Goal: Information Seeking & Learning: Learn about a topic

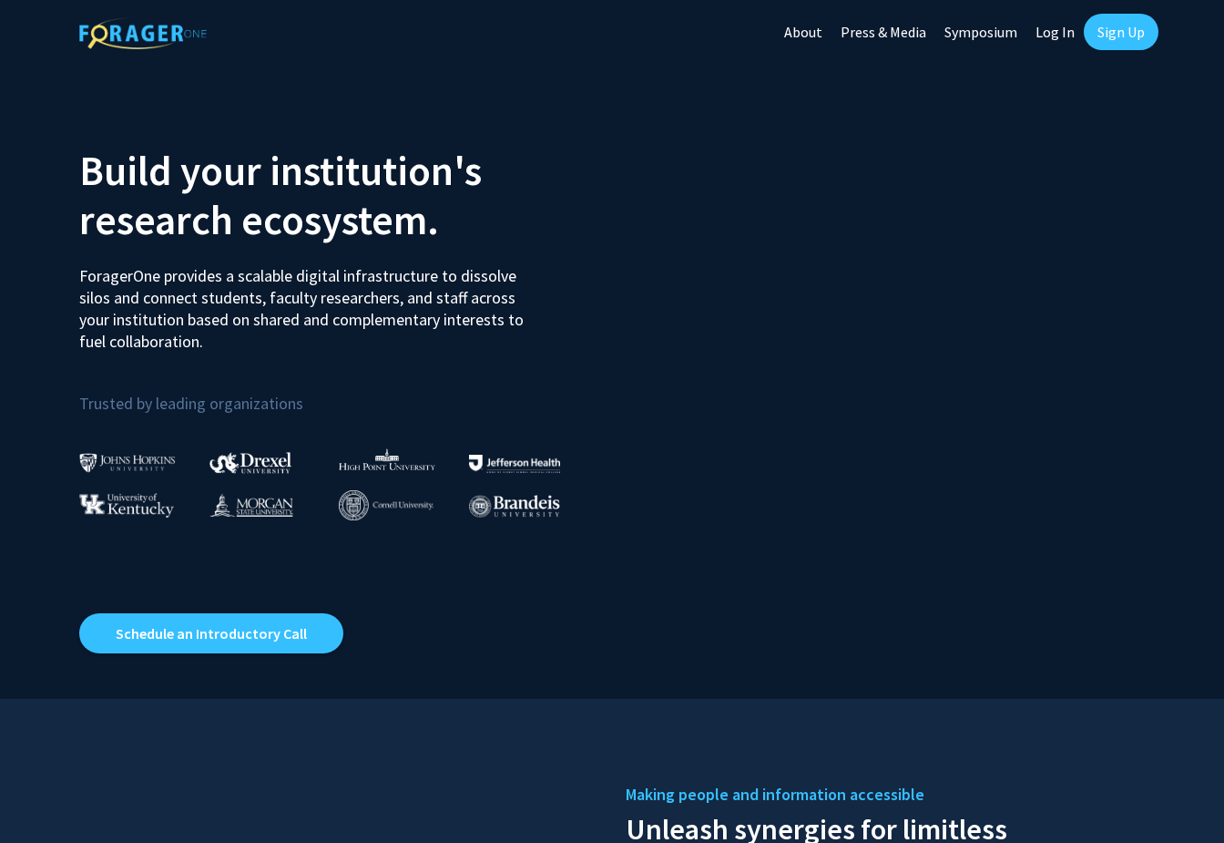
click at [1057, 29] on link "Log In" at bounding box center [1055, 32] width 57 height 64
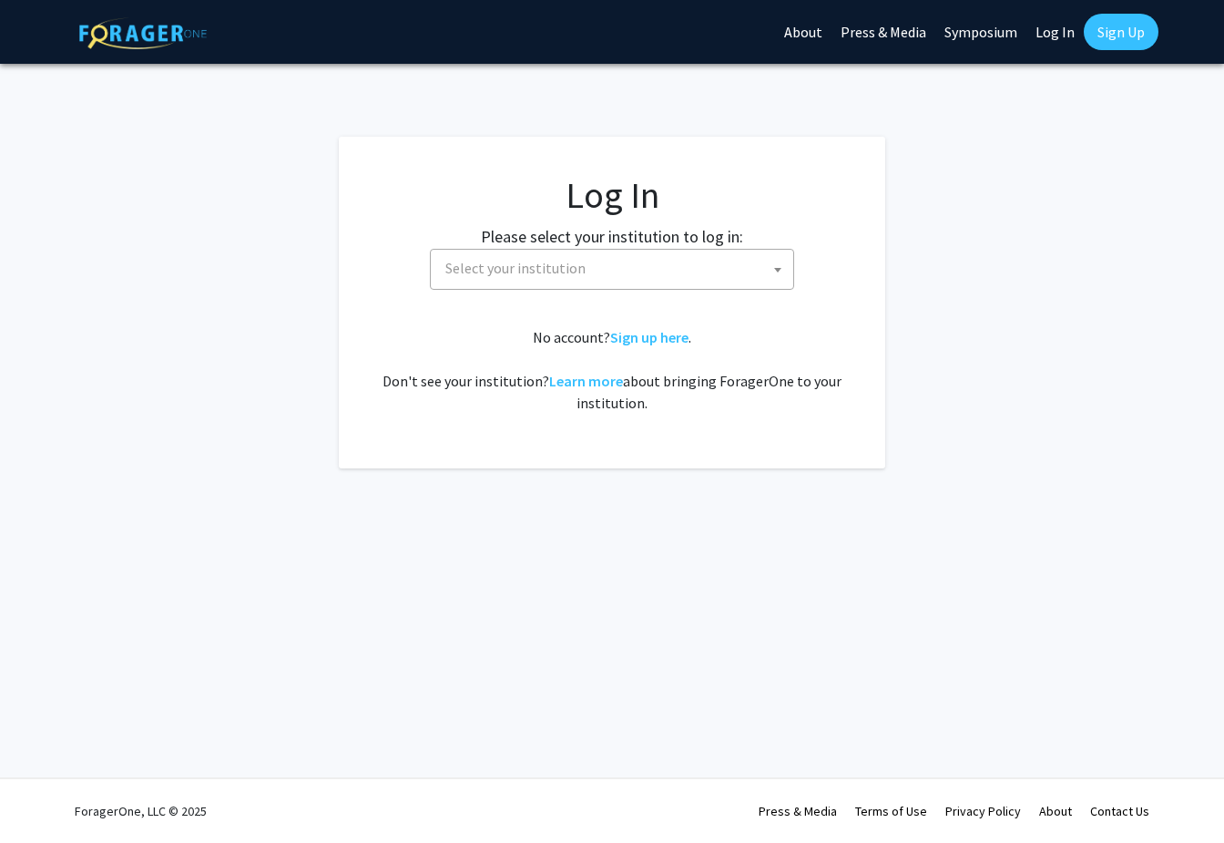
click at [731, 261] on span "Select your institution" at bounding box center [615, 268] width 355 height 37
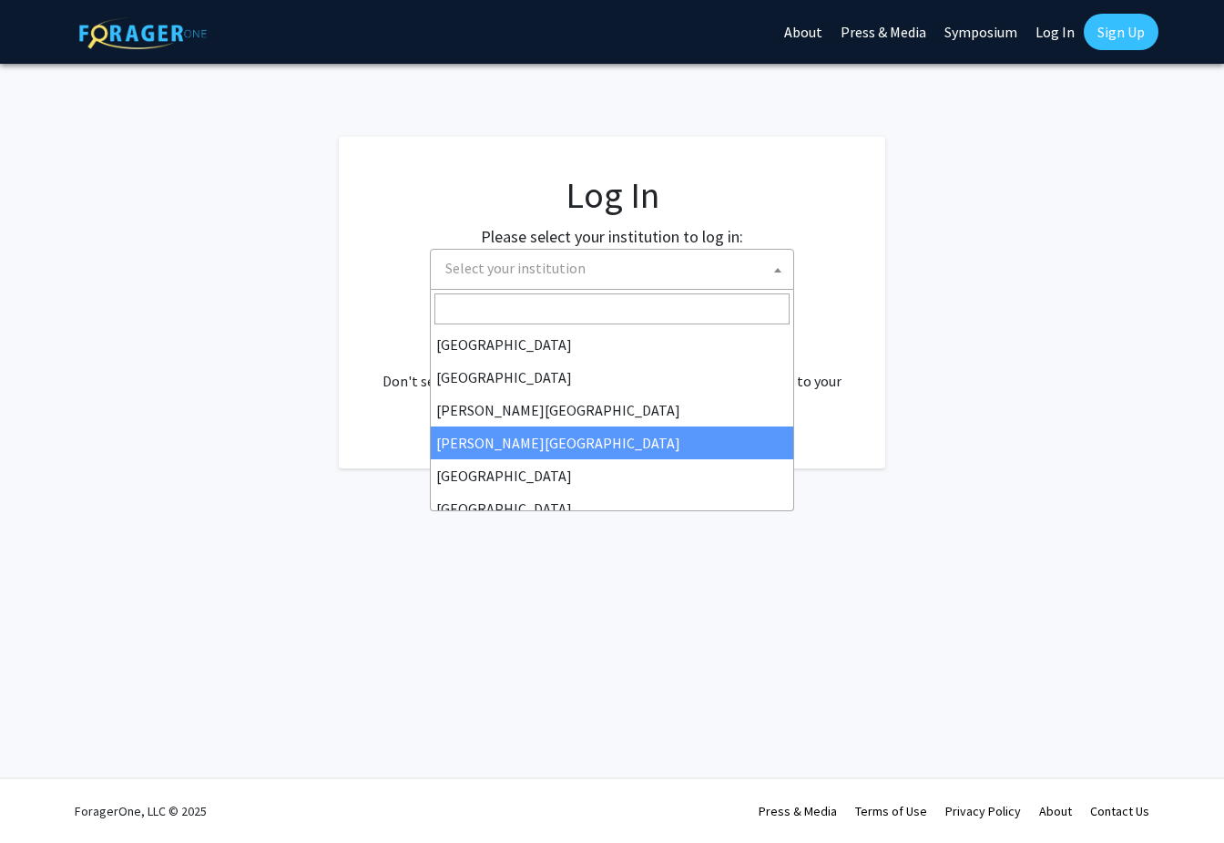
scroll to position [638, 0]
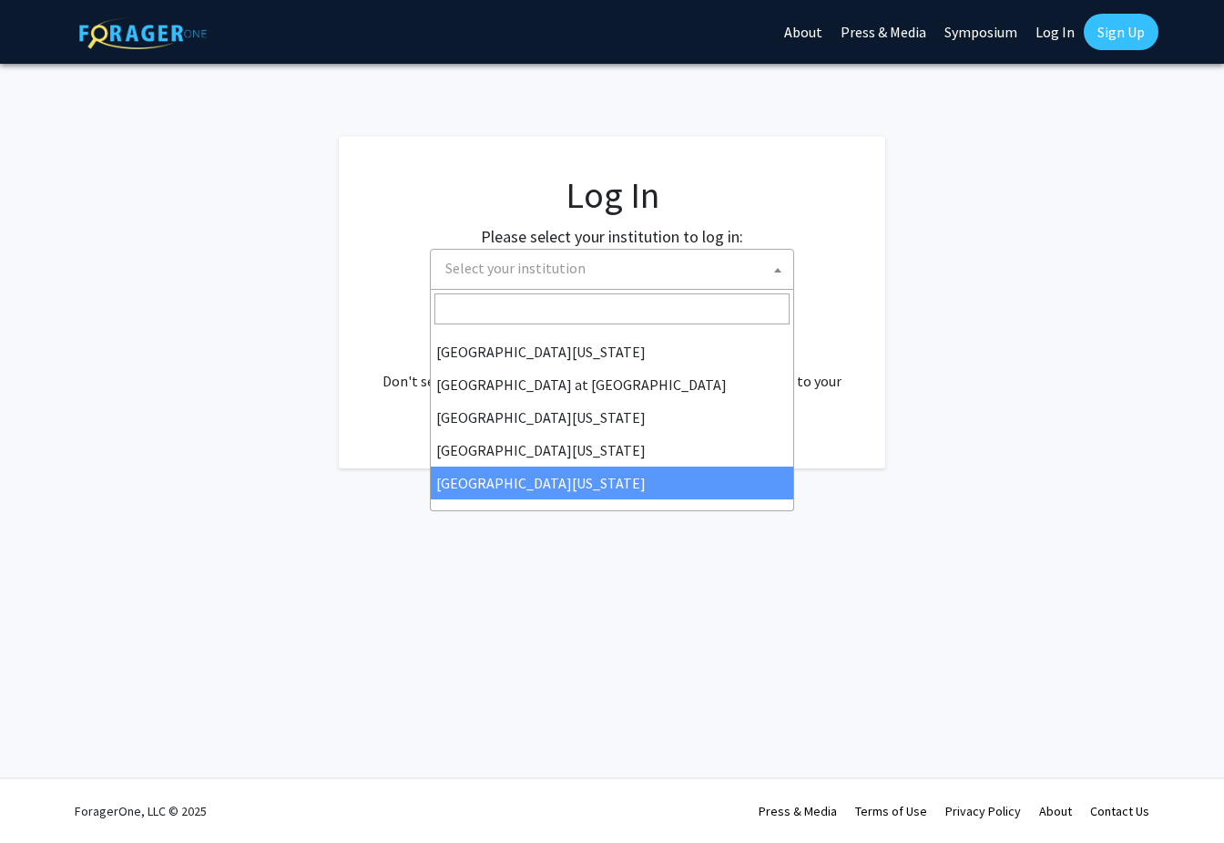
select select "33"
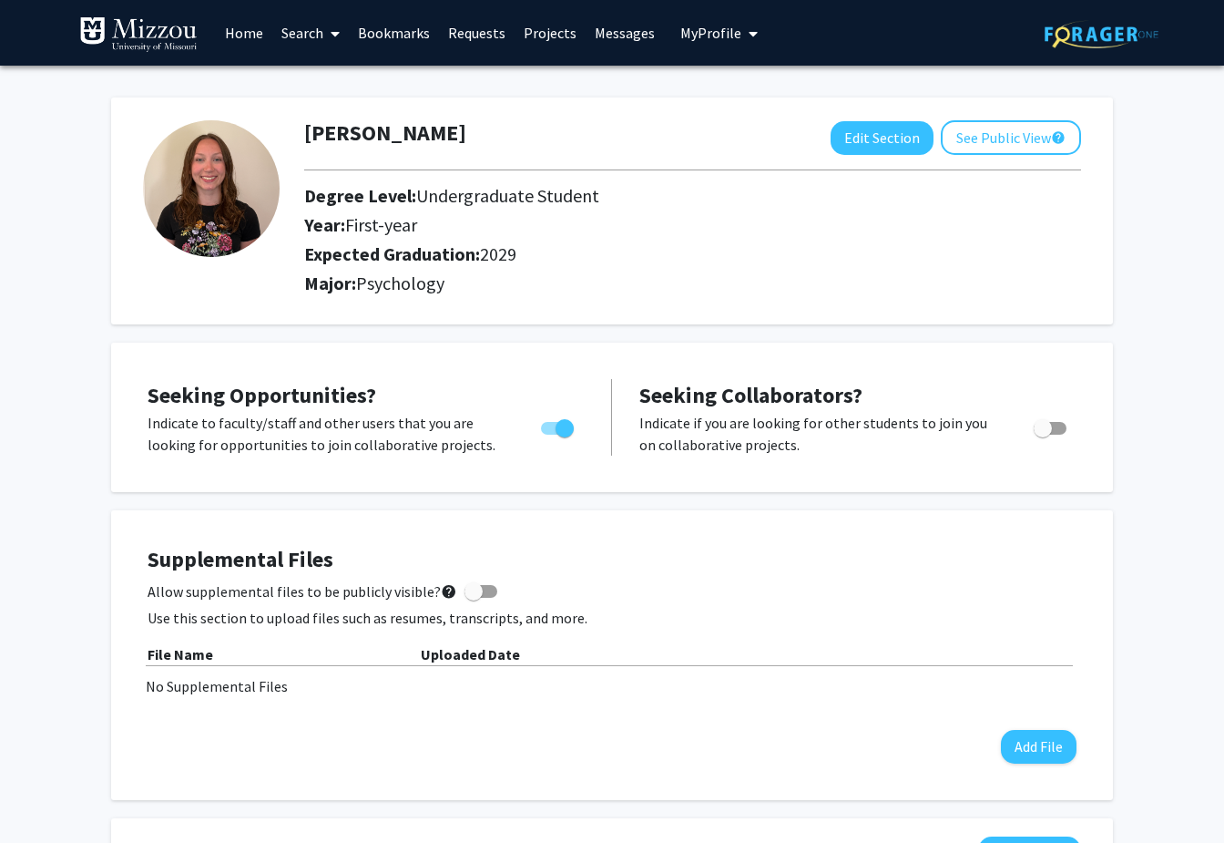
click at [311, 36] on link "Search" at bounding box center [310, 33] width 77 height 64
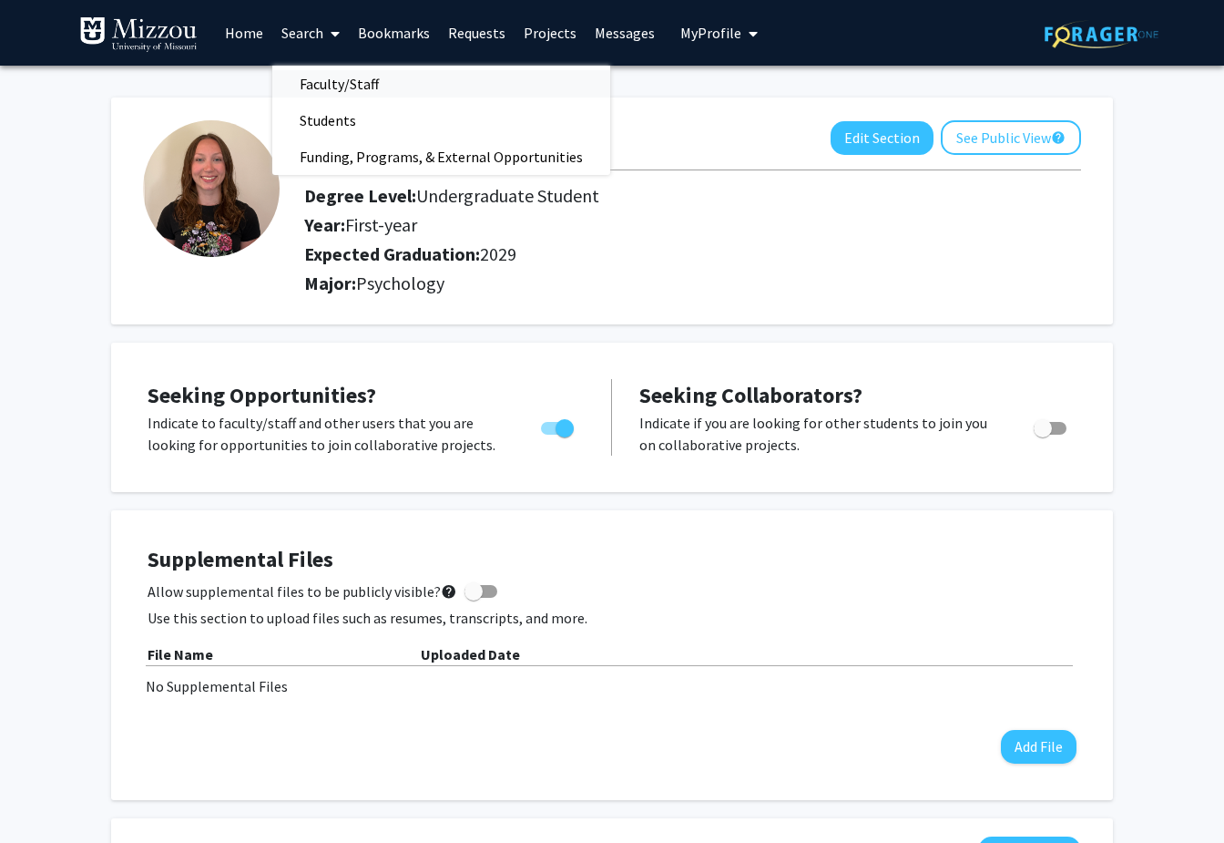
click at [347, 83] on span "Faculty/Staff" at bounding box center [339, 84] width 134 height 36
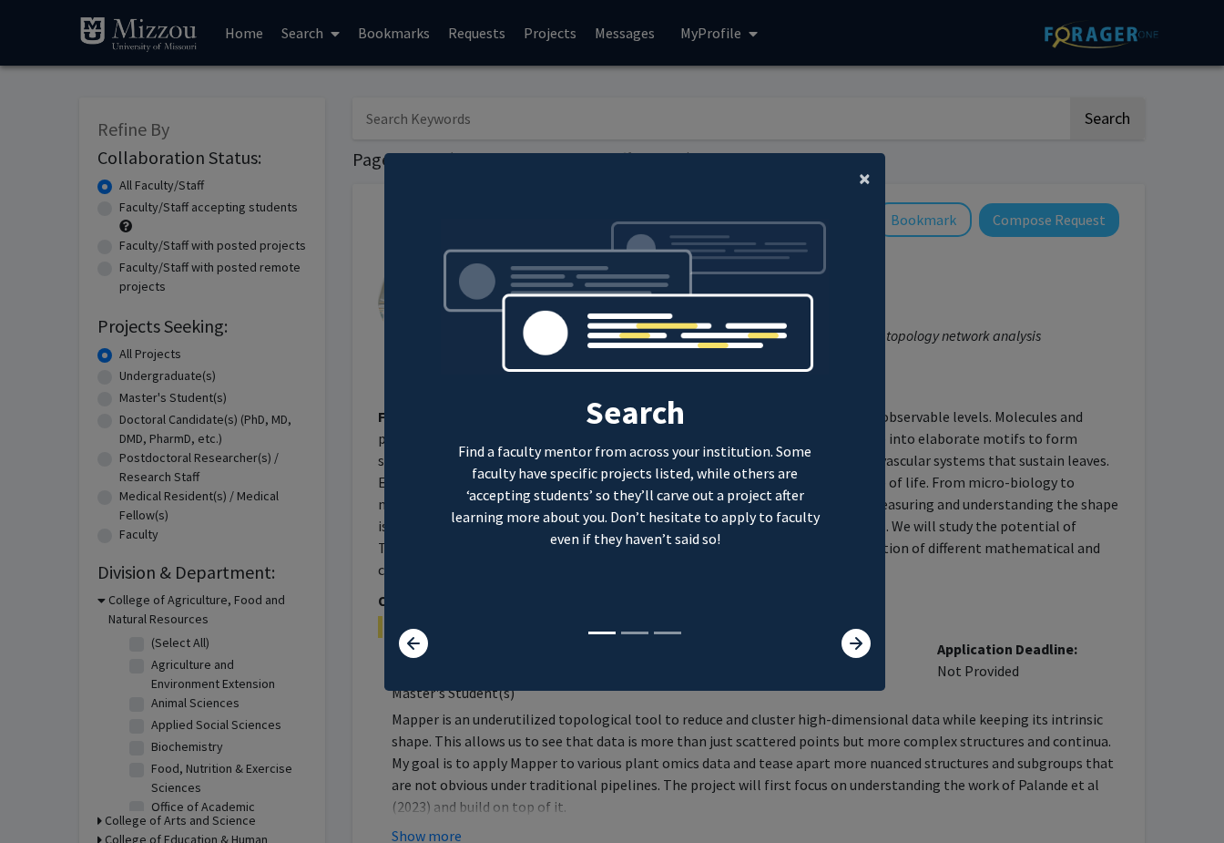
click at [862, 179] on span "×" at bounding box center [865, 178] width 12 height 28
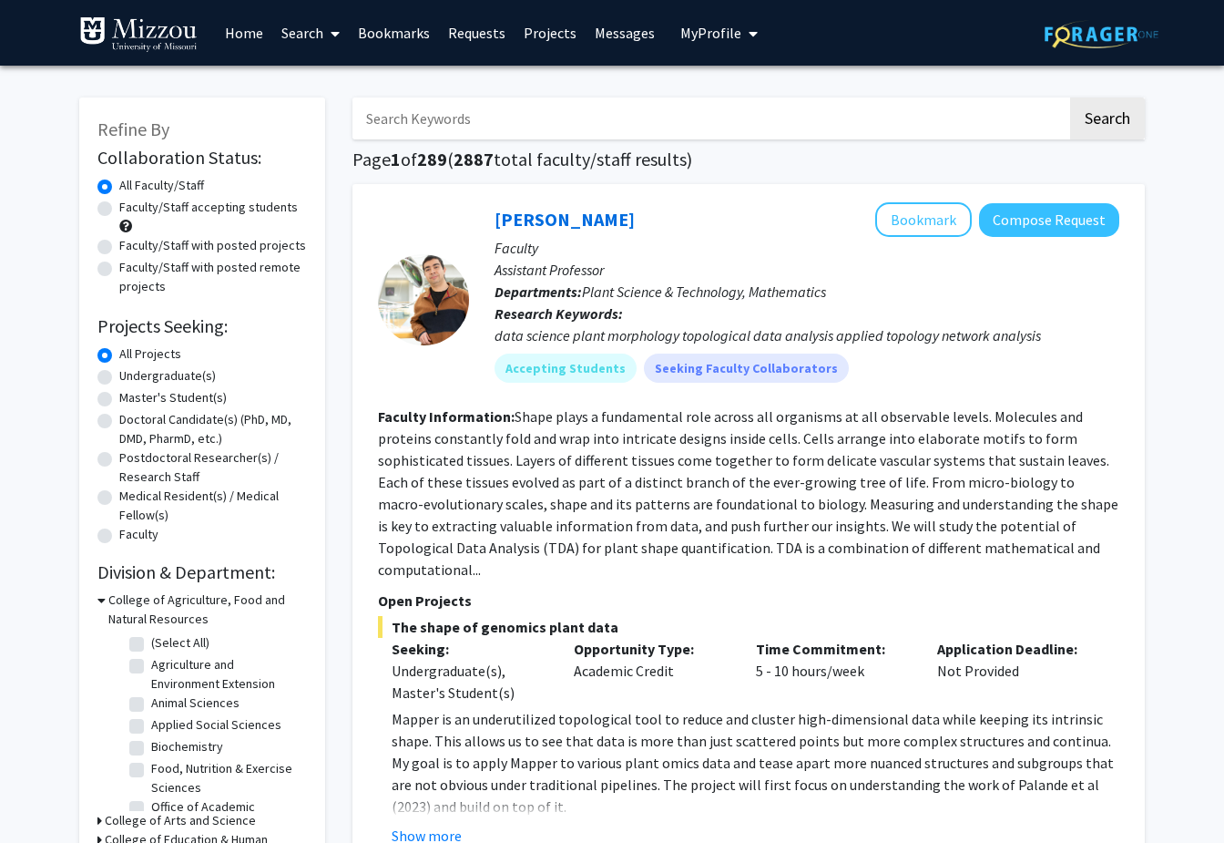
click at [333, 27] on icon at bounding box center [335, 33] width 9 height 15
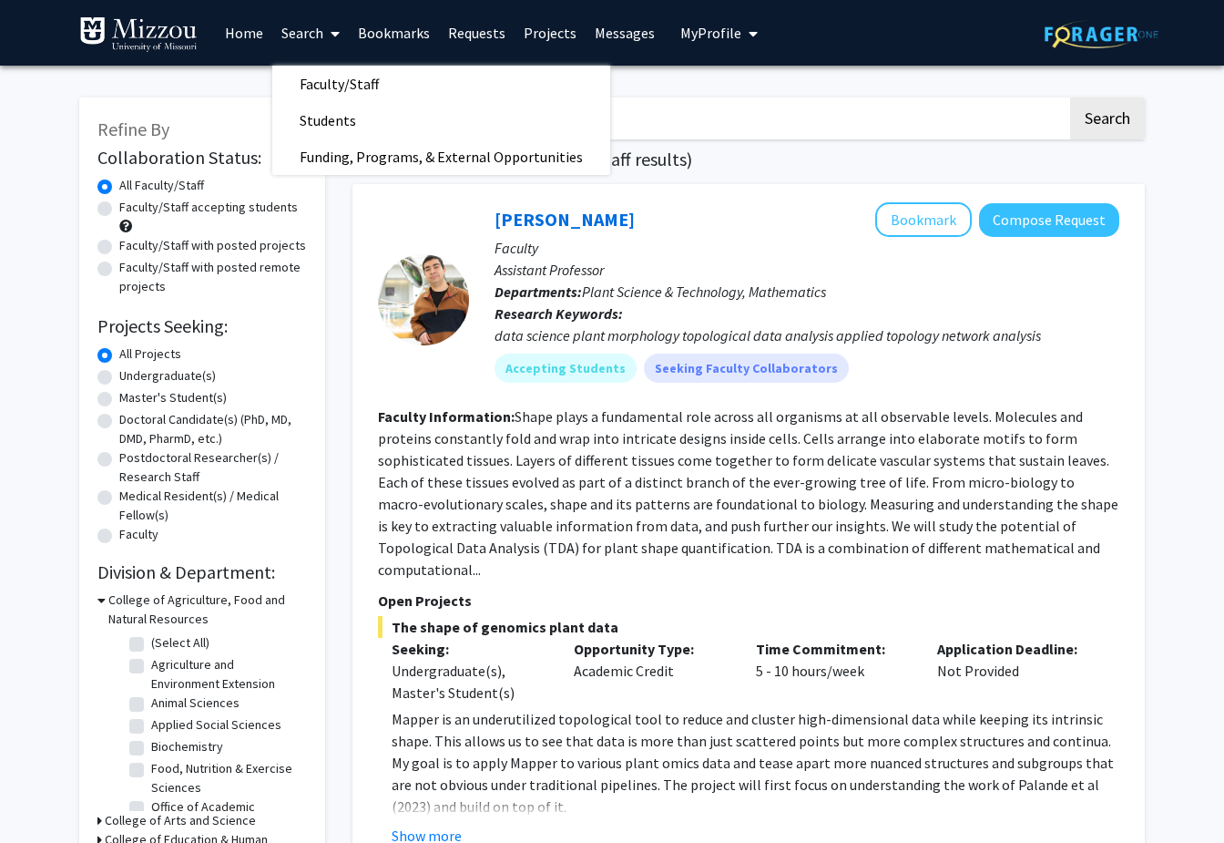
click at [732, 267] on p "Assistant Professor" at bounding box center [807, 270] width 625 height 22
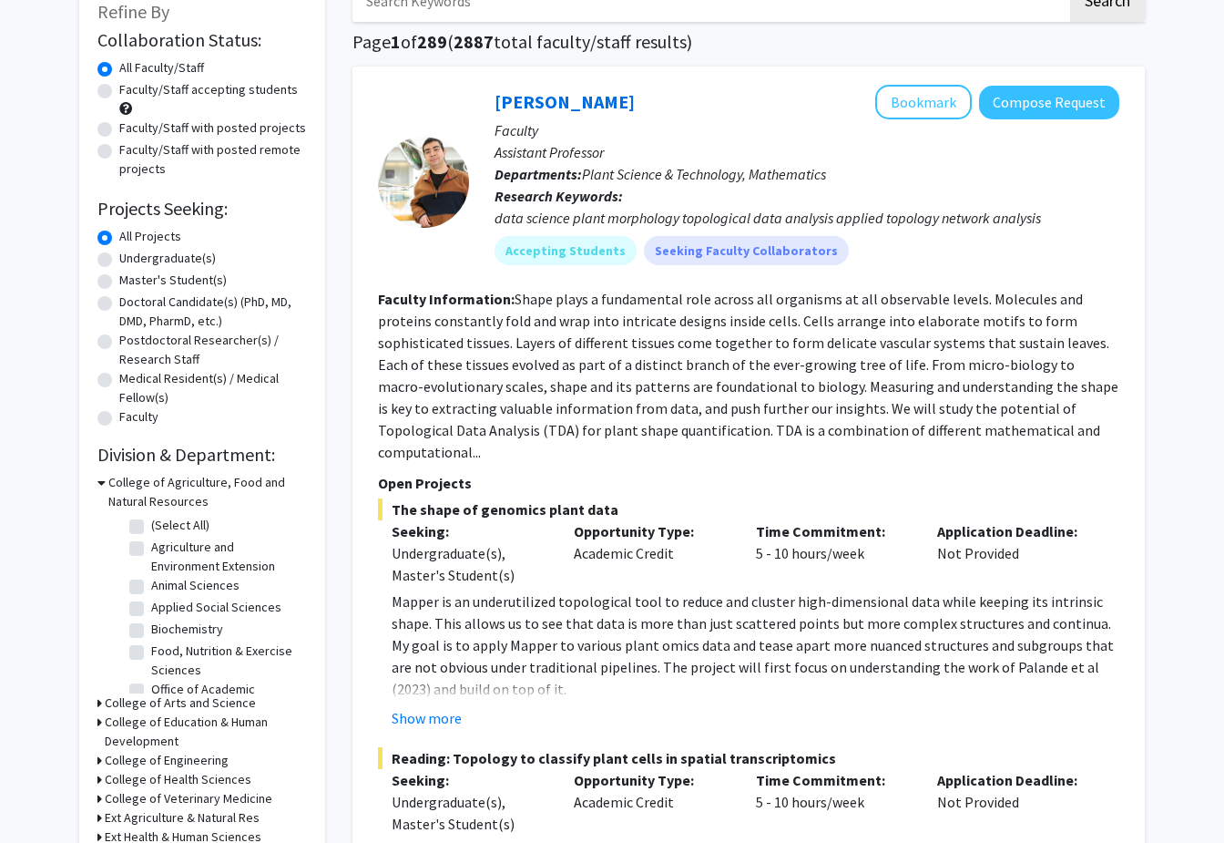
scroll to position [119, 0]
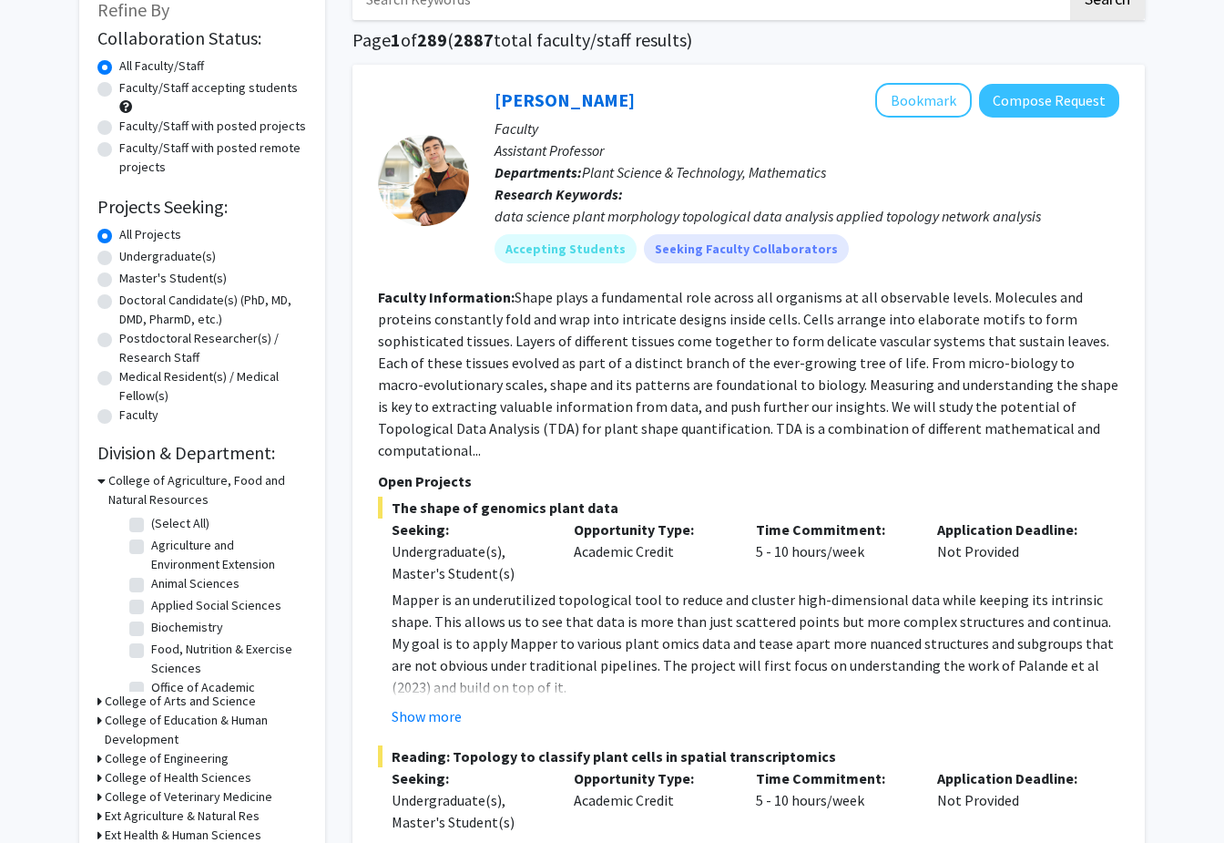
click at [119, 259] on label "Undergraduate(s)" at bounding box center [167, 256] width 97 height 19
click at [119, 259] on input "Undergraduate(s)" at bounding box center [125, 253] width 12 height 12
radio input "true"
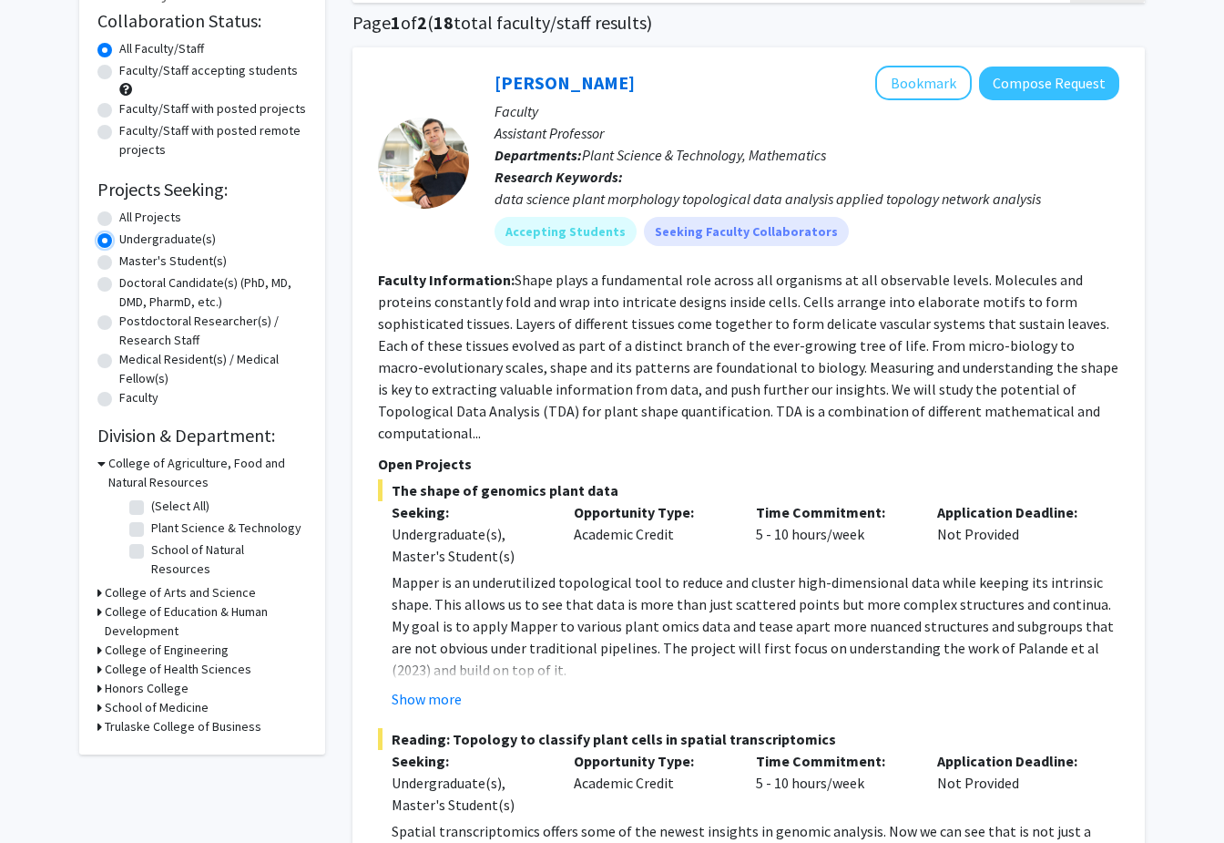
scroll to position [194, 0]
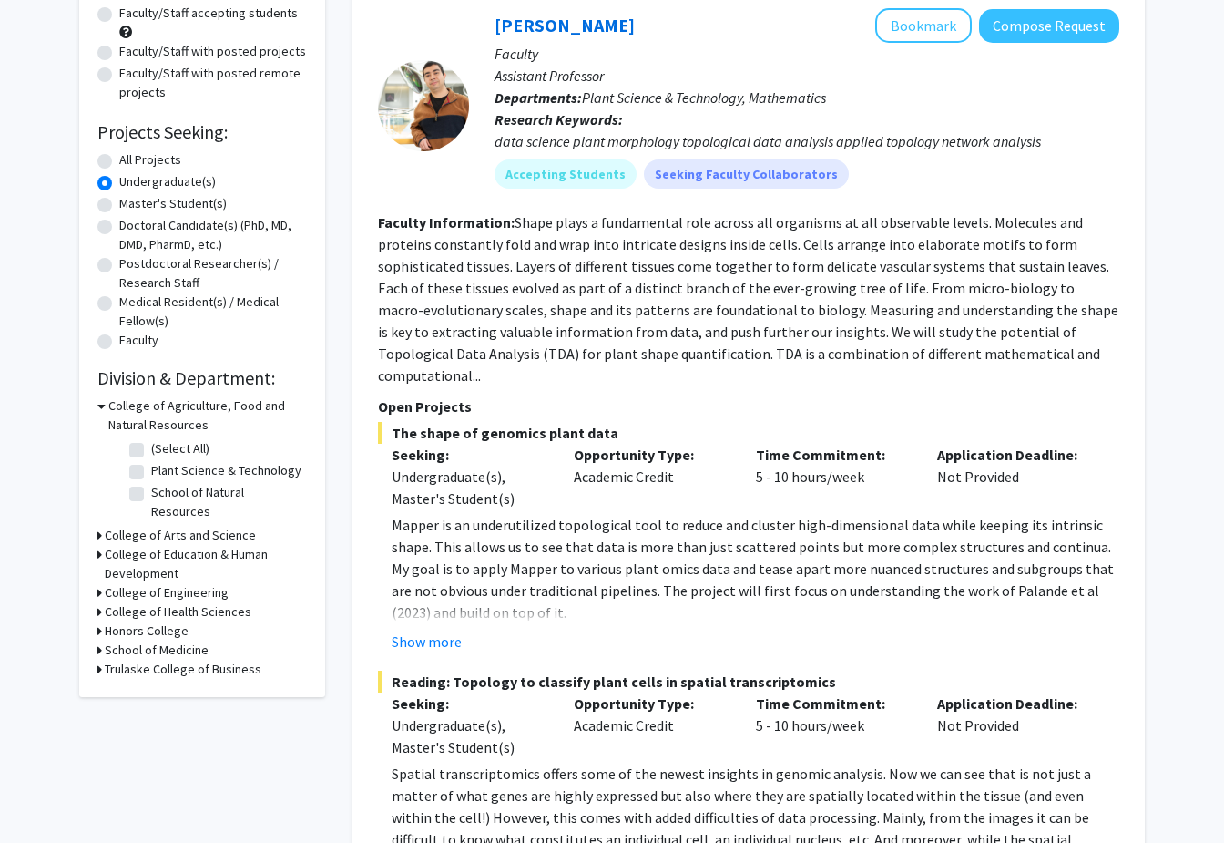
click at [167, 526] on h3 "College of Arts and Science" at bounding box center [180, 535] width 151 height 19
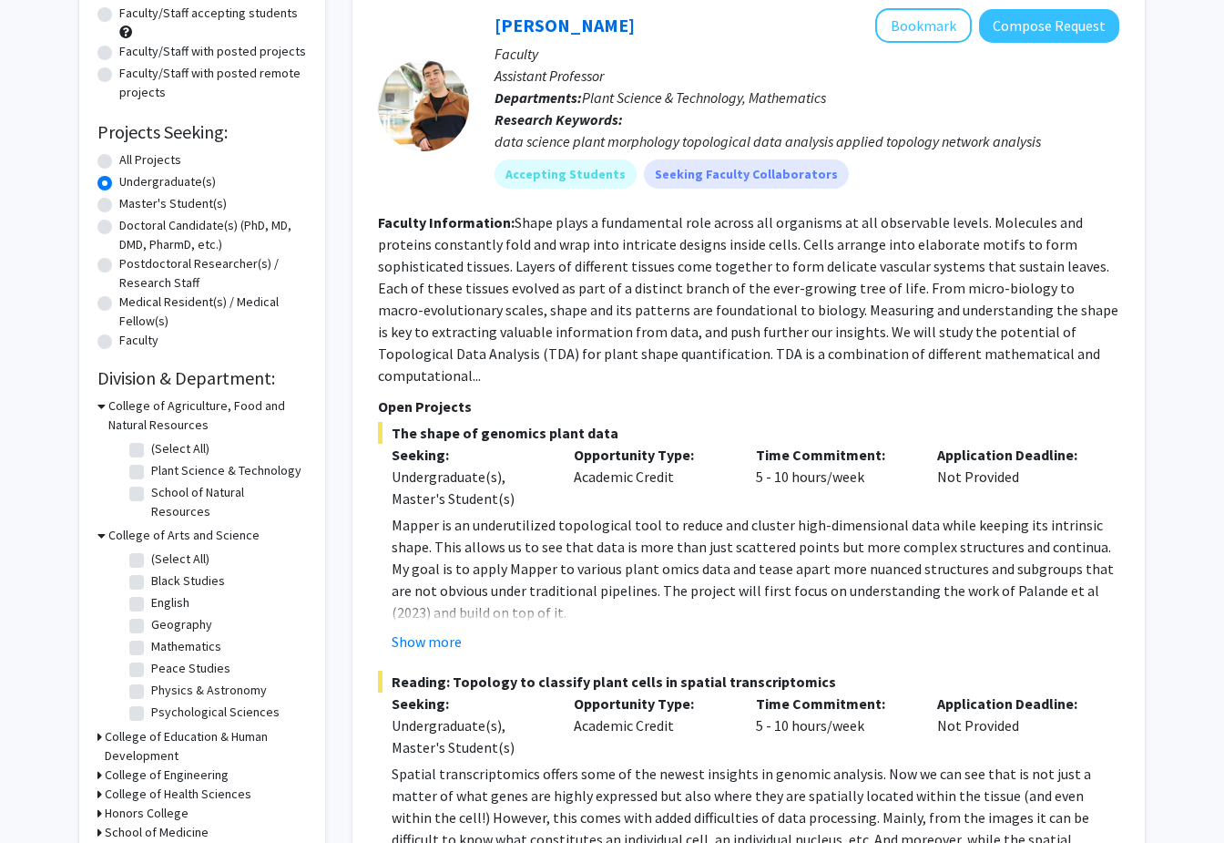
click at [151, 702] on label "Psychological Sciences" at bounding box center [215, 711] width 128 height 19
click at [151, 702] on input "Psychological Sciences" at bounding box center [157, 708] width 12 height 12
checkbox input "true"
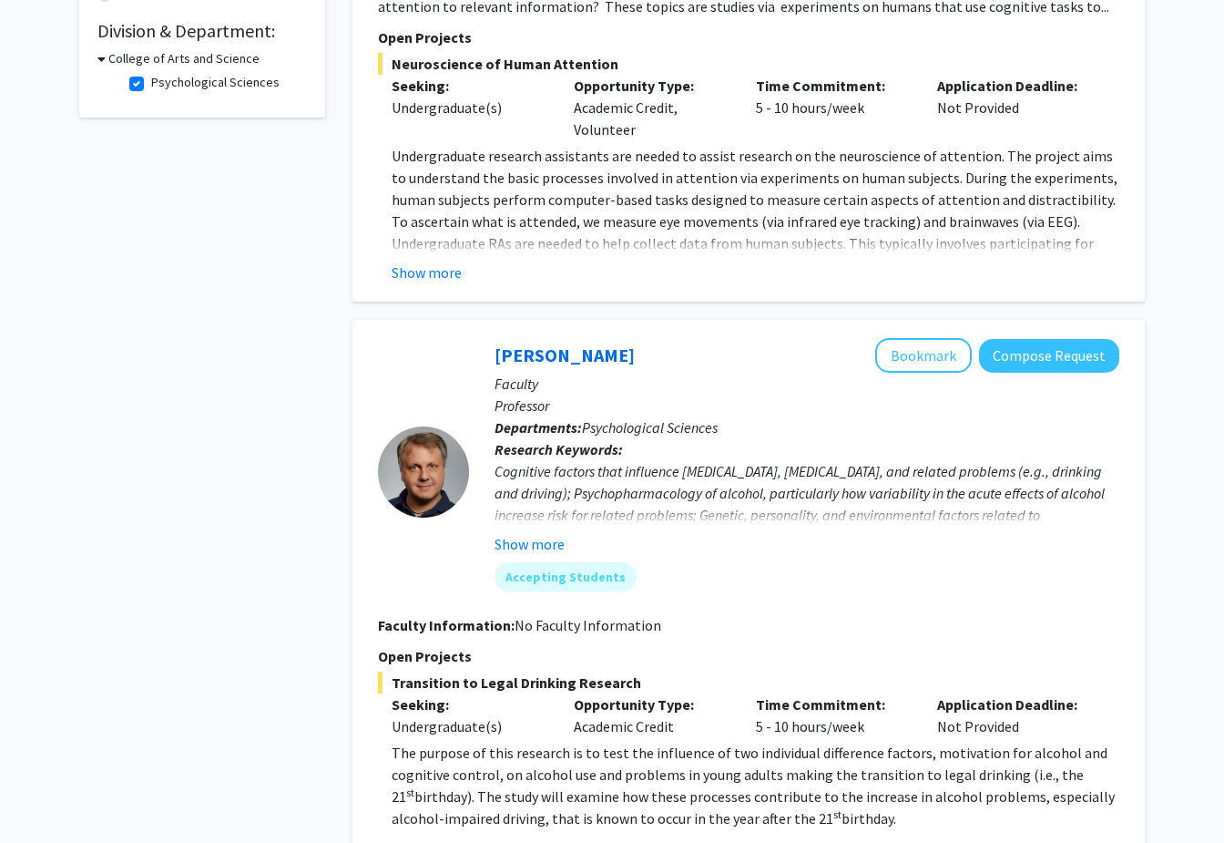
scroll to position [537, 0]
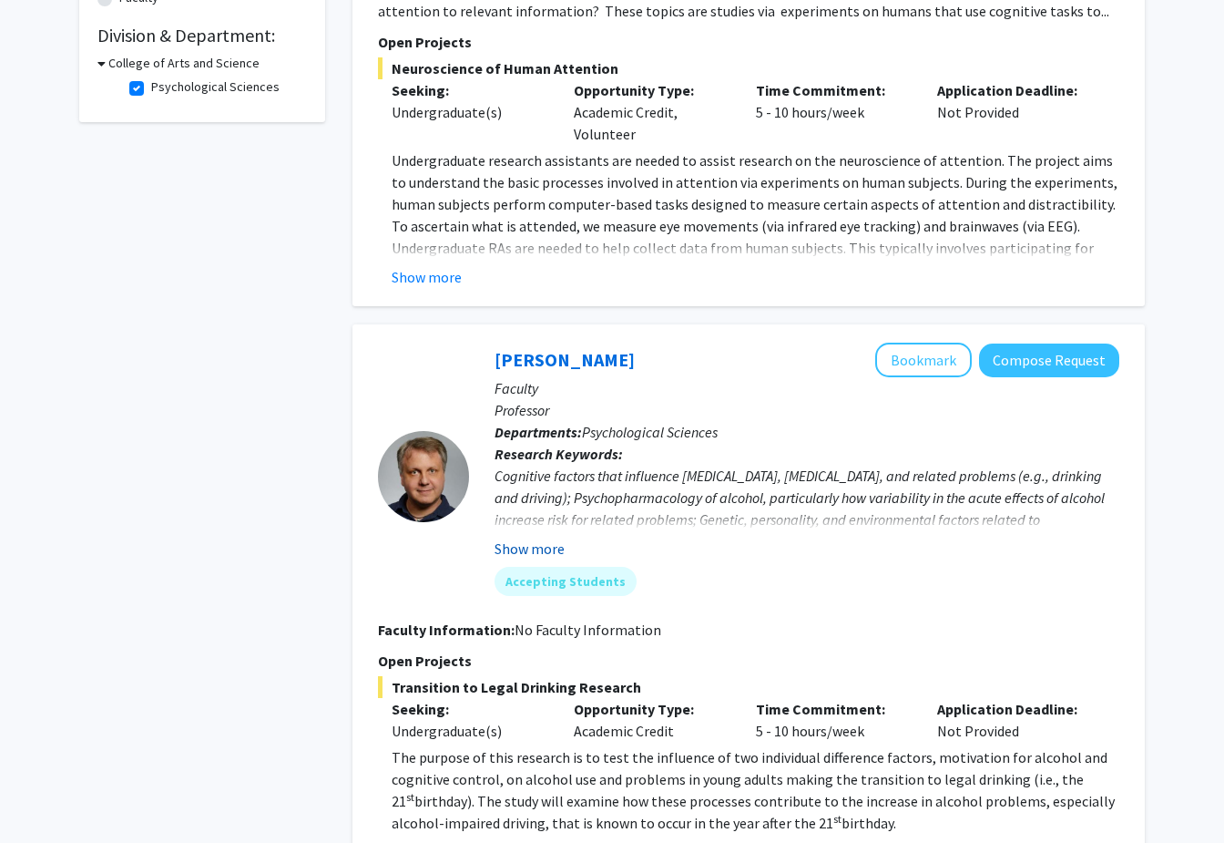
click at [533, 543] on button "Show more" at bounding box center [530, 548] width 70 height 22
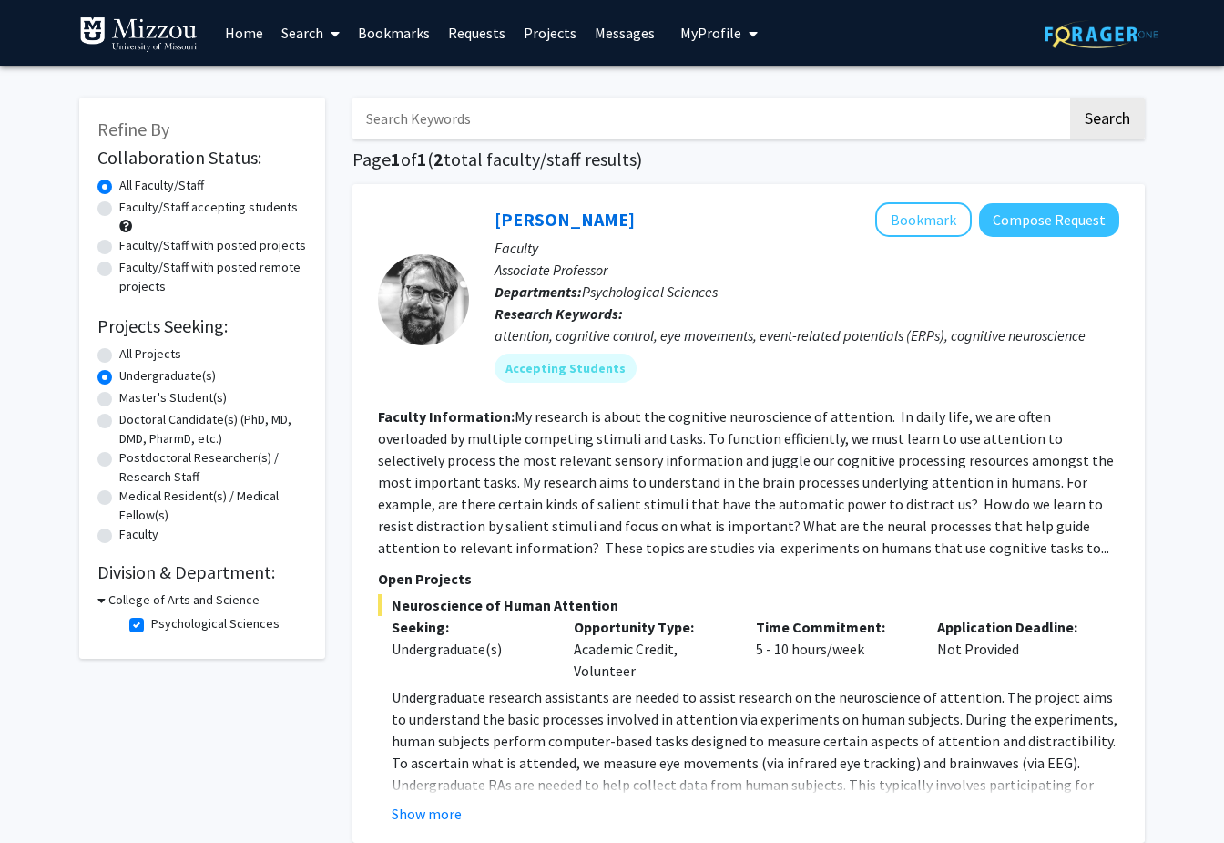
scroll to position [5, 0]
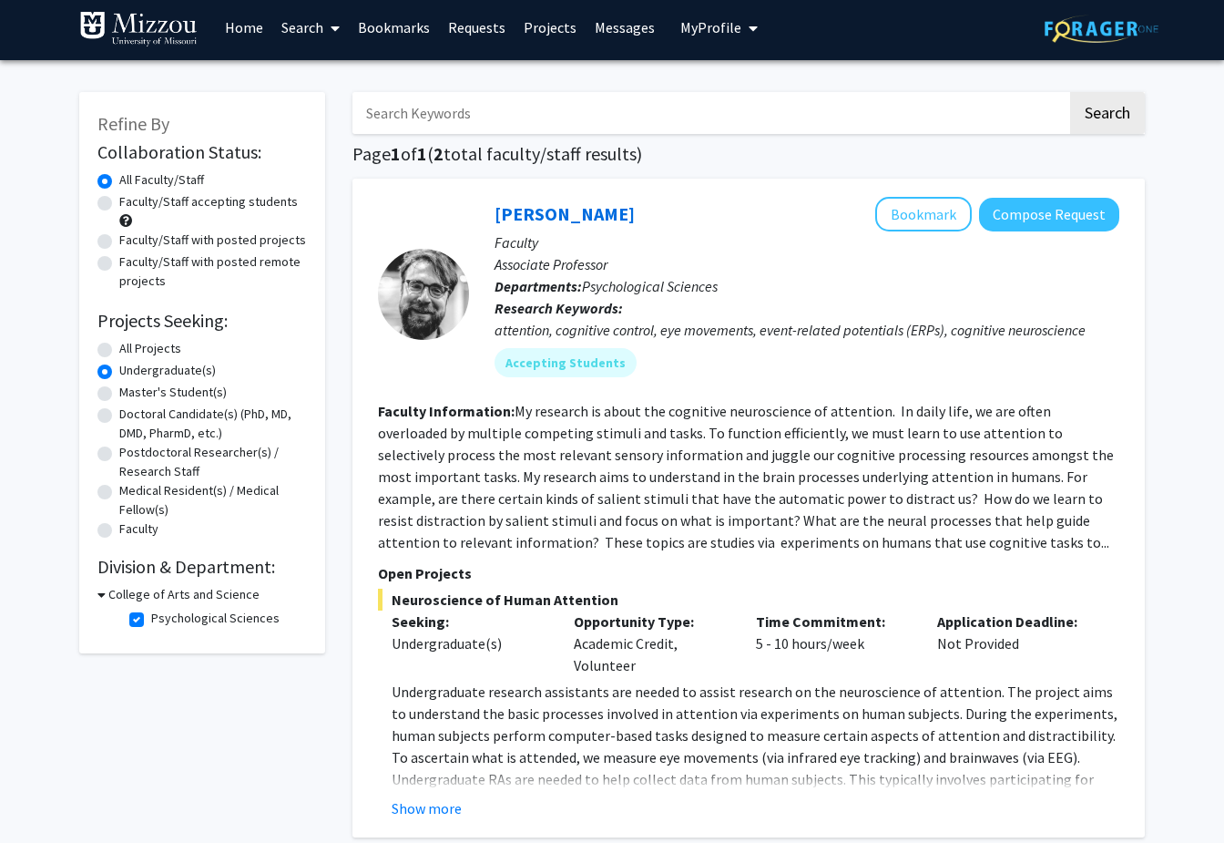
click at [151, 612] on label "Psychological Sciences" at bounding box center [215, 617] width 128 height 19
click at [151, 612] on input "Psychological Sciences" at bounding box center [157, 614] width 12 height 12
checkbox input "false"
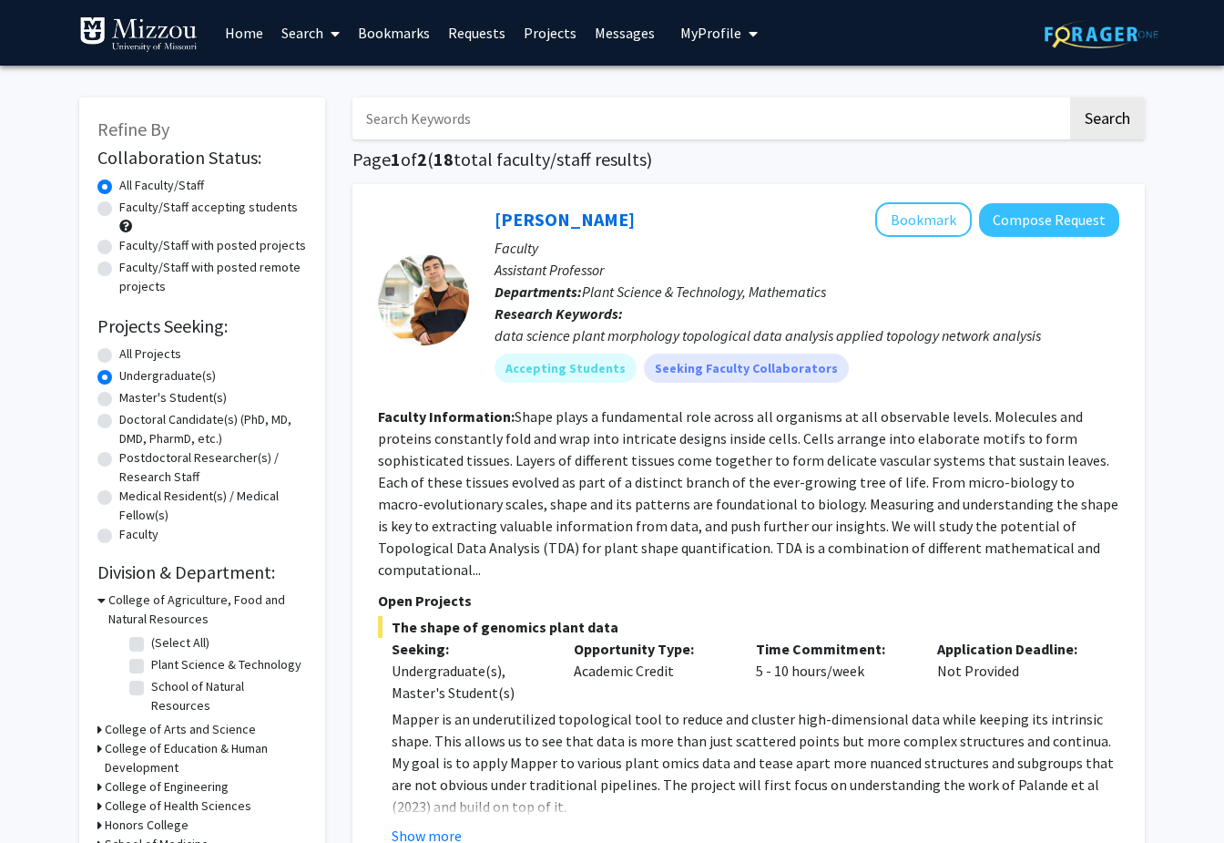
click at [537, 130] on input "Search Keywords" at bounding box center [710, 118] width 715 height 42
type input "child development"
click at [1070, 97] on button "Search" at bounding box center [1107, 118] width 75 height 42
radio input "true"
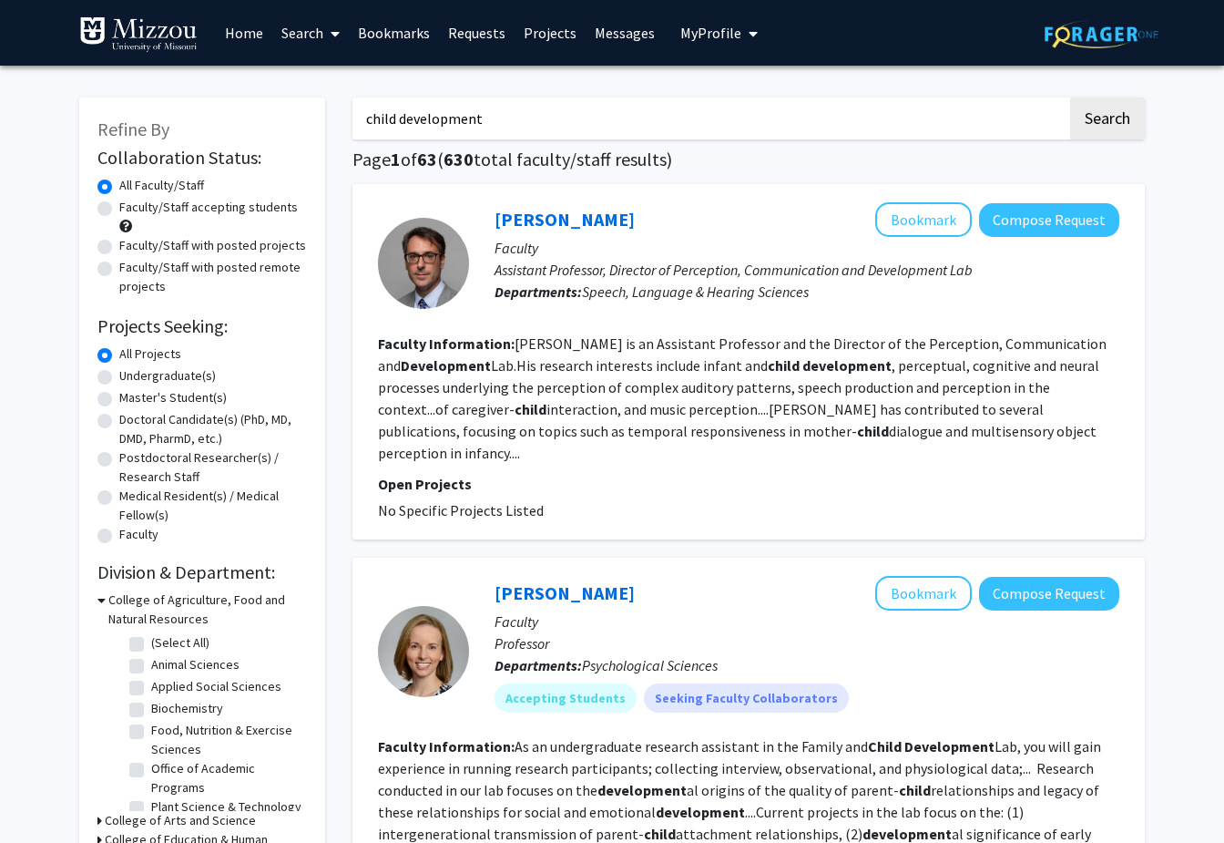
click at [329, 25] on span at bounding box center [331, 34] width 16 height 64
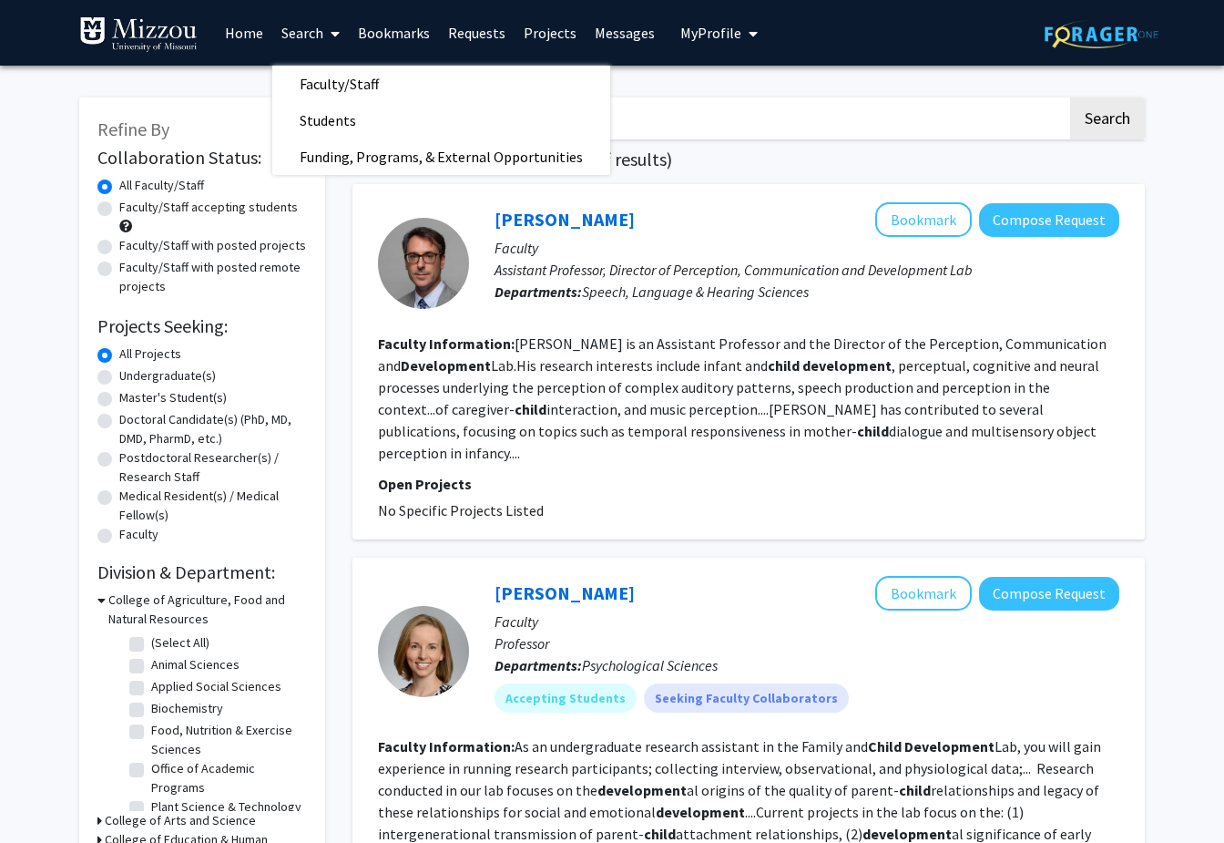
click at [119, 377] on label "Undergraduate(s)" at bounding box center [167, 375] width 97 height 19
click at [119, 377] on input "Undergraduate(s)" at bounding box center [125, 372] width 12 height 12
radio input "true"
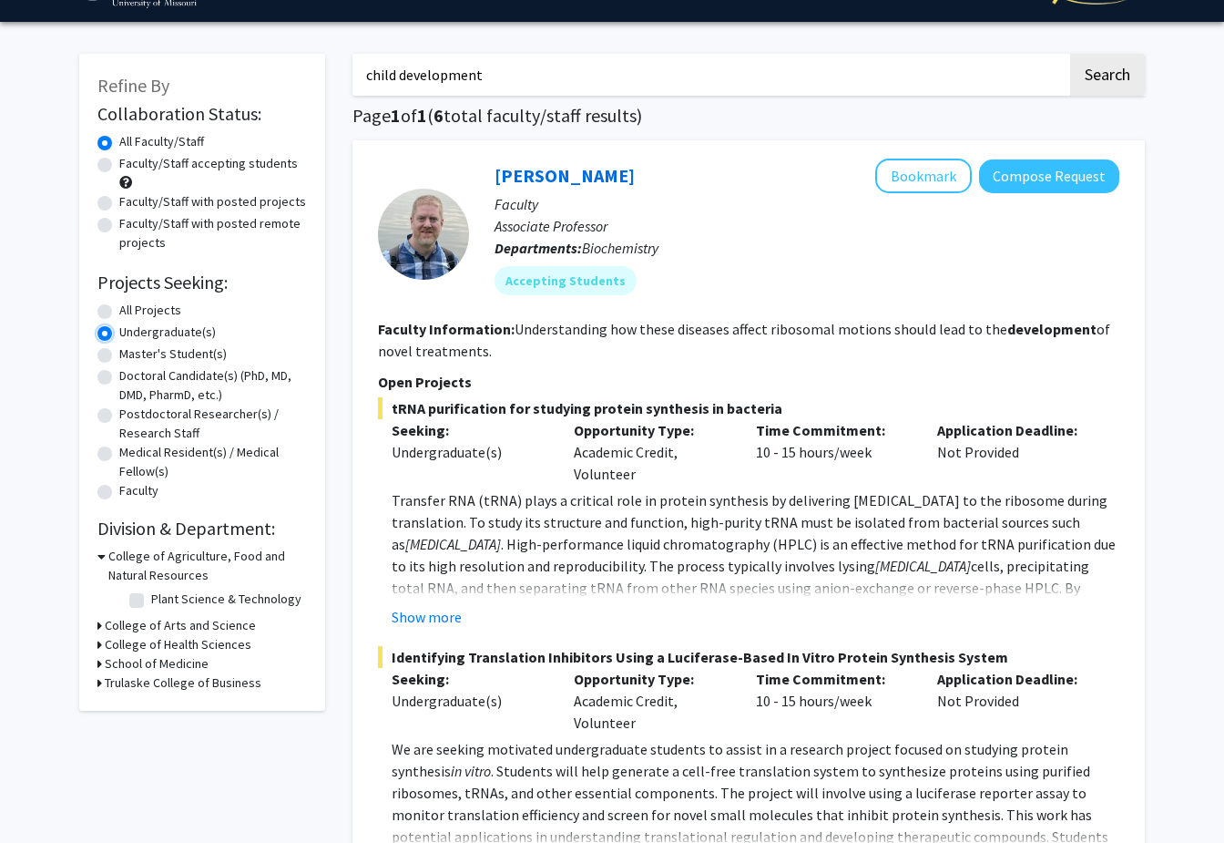
scroll to position [48, 0]
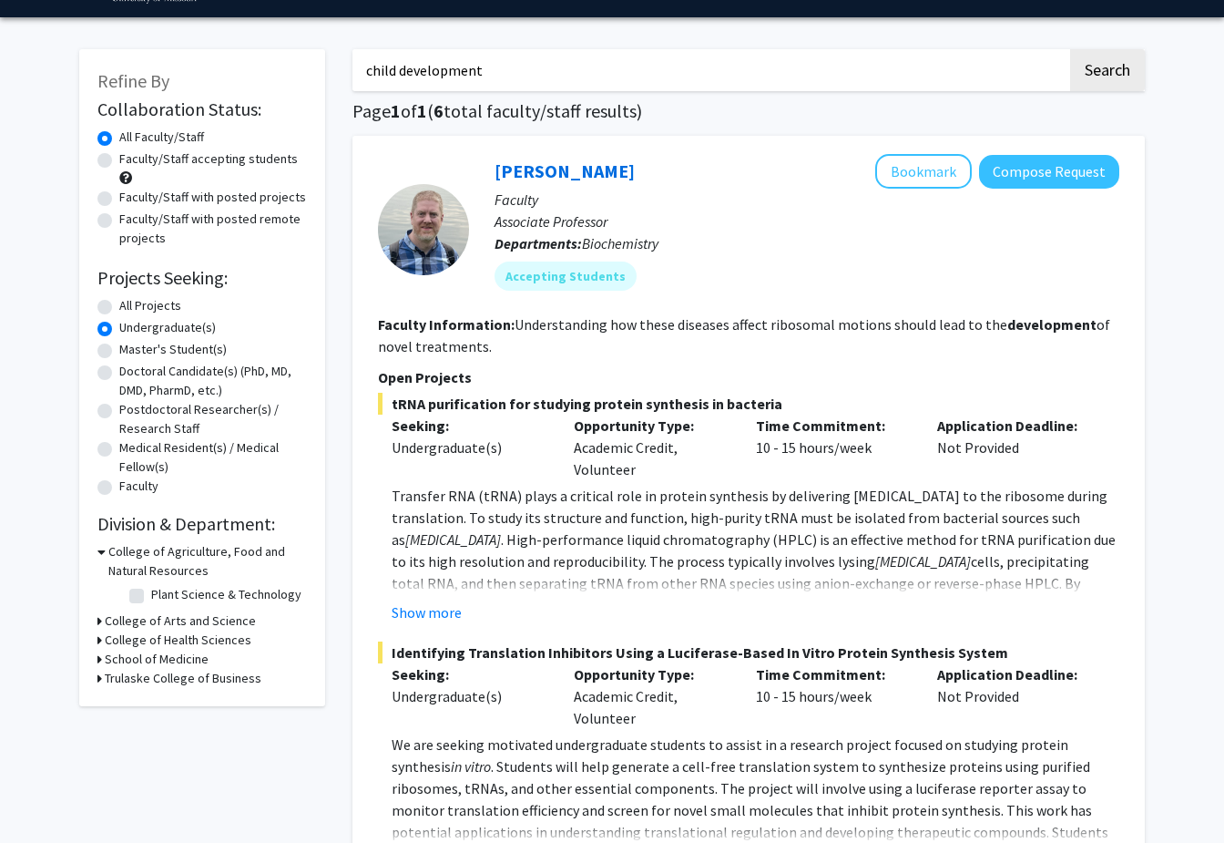
click at [119, 311] on label "All Projects" at bounding box center [150, 305] width 62 height 19
click at [119, 308] on input "All Projects" at bounding box center [125, 302] width 12 height 12
radio input "true"
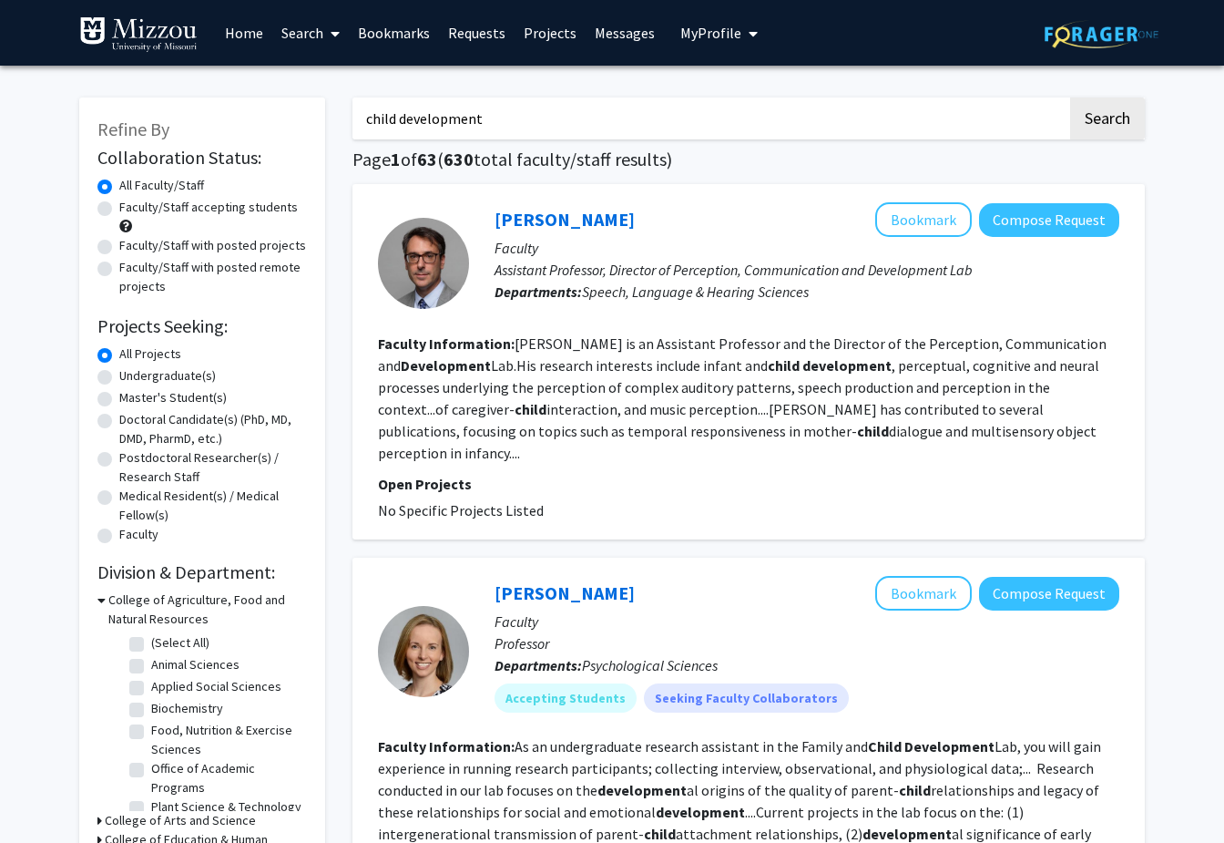
click at [119, 377] on label "Undergraduate(s)" at bounding box center [167, 375] width 97 height 19
click at [119, 377] on input "Undergraduate(s)" at bounding box center [125, 372] width 12 height 12
radio input "true"
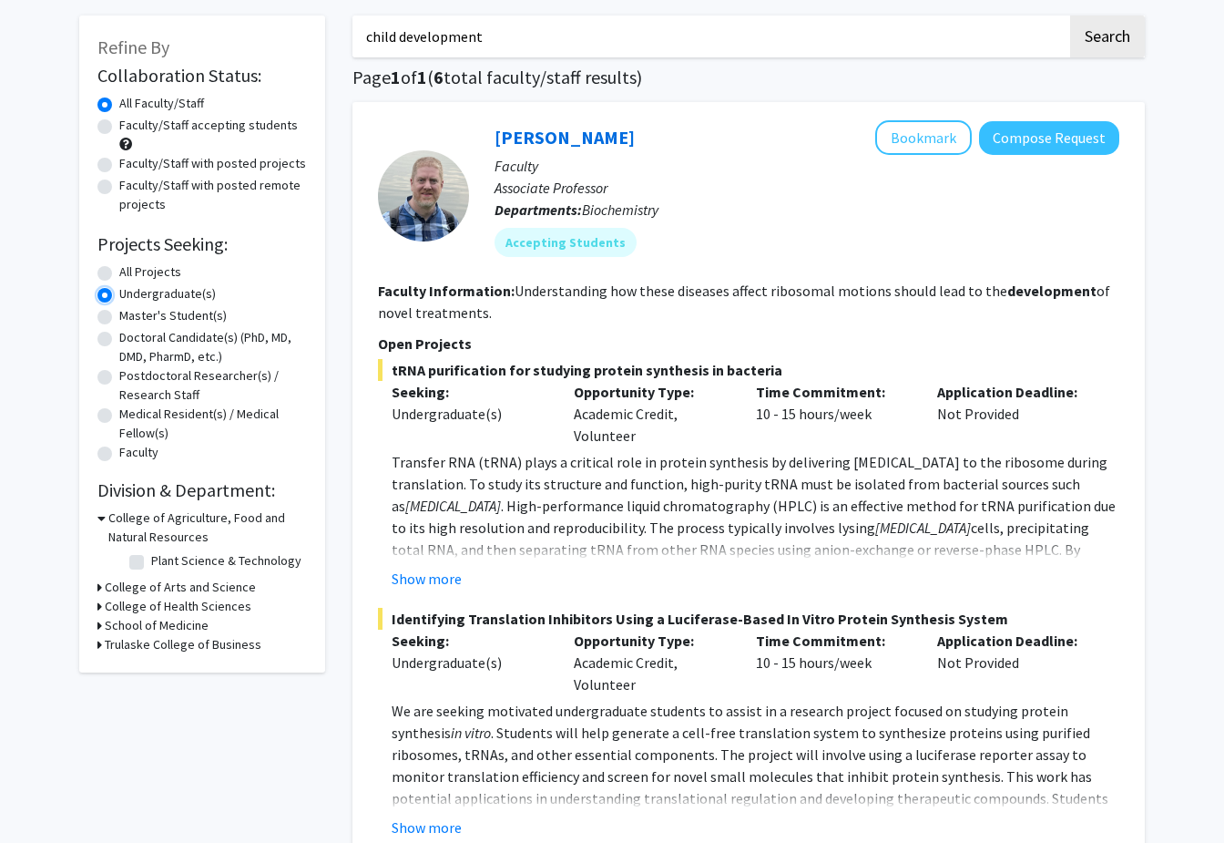
scroll to position [72, 0]
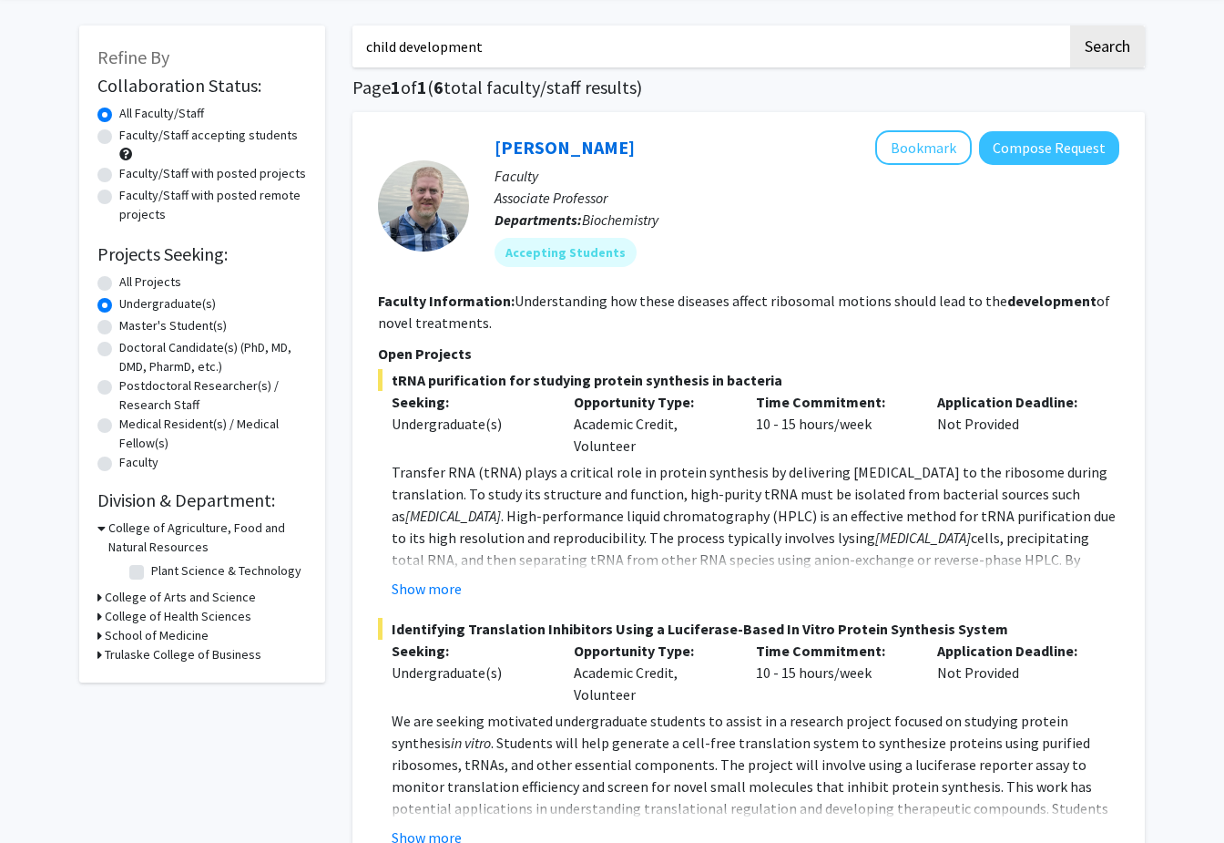
click at [119, 281] on label "All Projects" at bounding box center [150, 281] width 62 height 19
click at [119, 281] on input "All Projects" at bounding box center [125, 278] width 12 height 12
radio input "true"
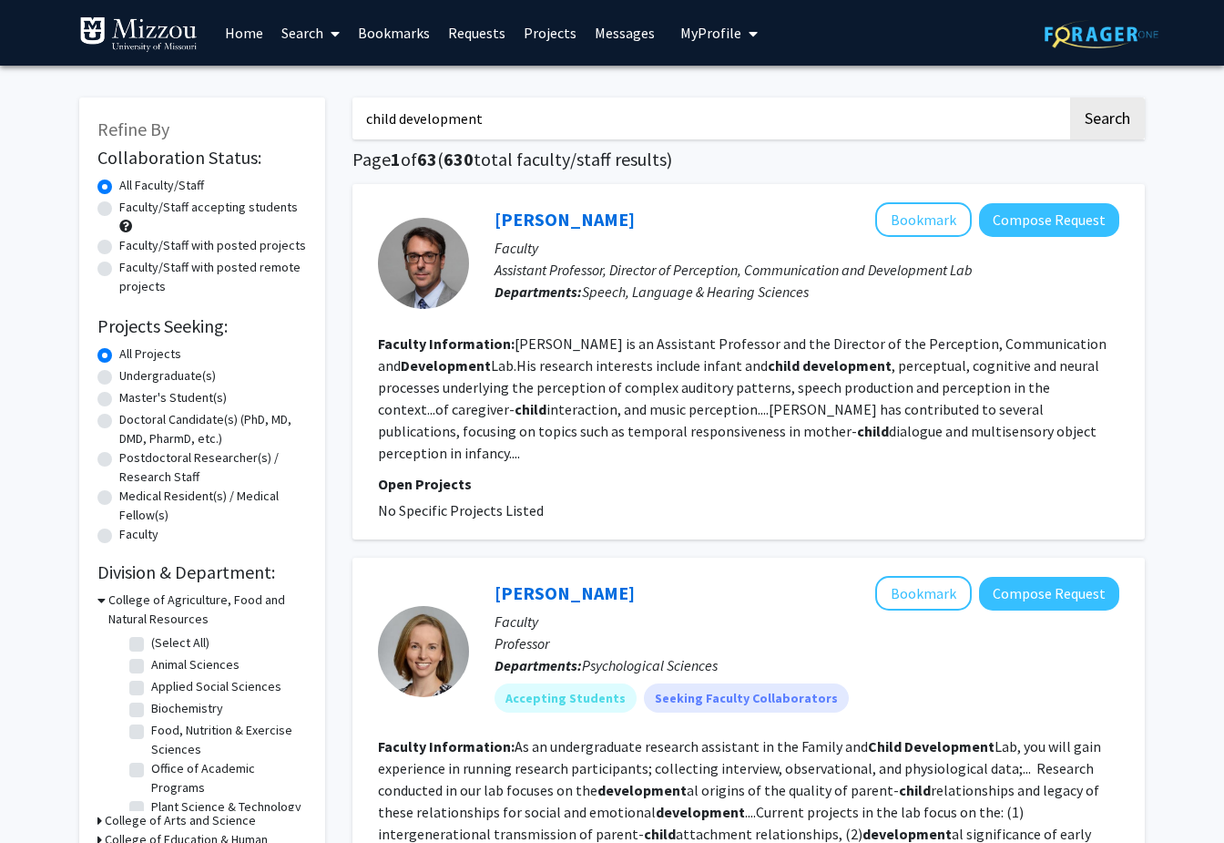
click at [119, 378] on label "Undergraduate(s)" at bounding box center [167, 375] width 97 height 19
click at [119, 378] on input "Undergraduate(s)" at bounding box center [125, 372] width 12 height 12
radio input "true"
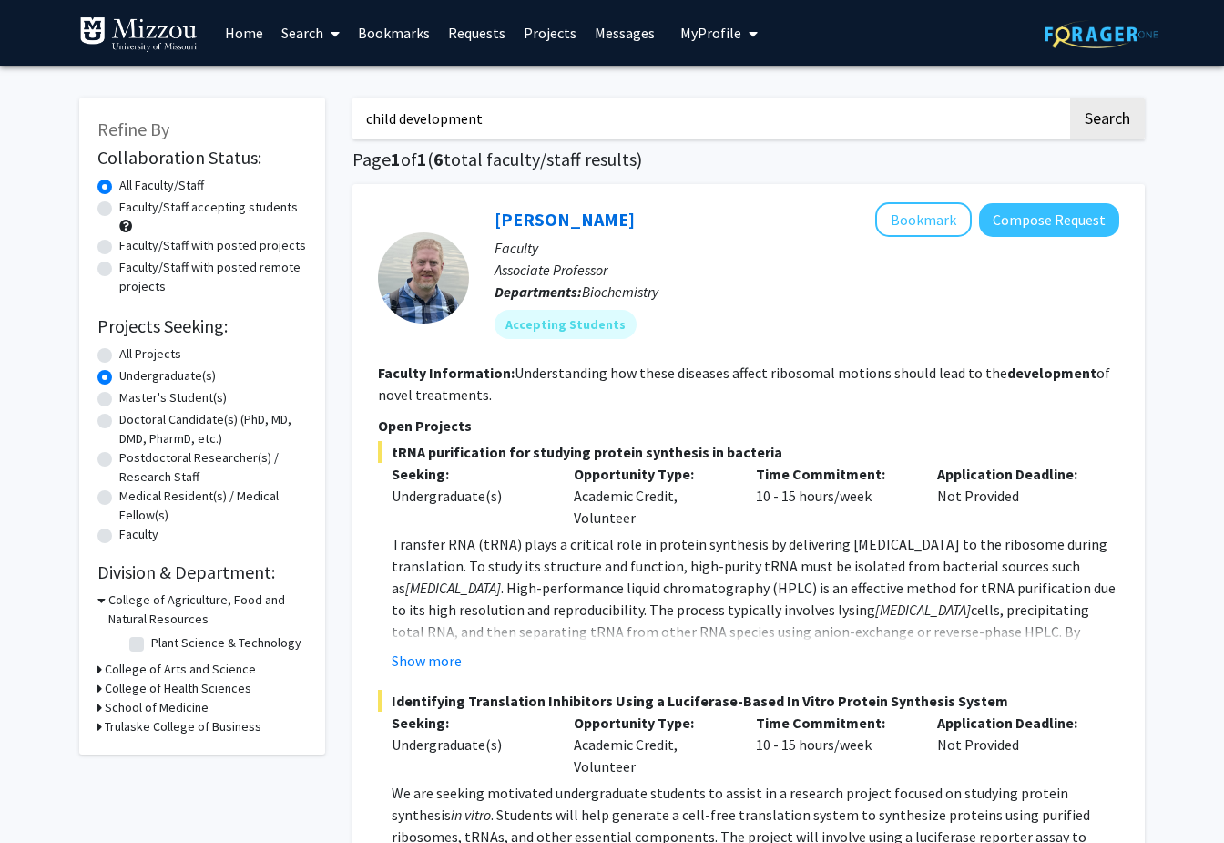
click at [119, 405] on label "Master's Student(s)" at bounding box center [172, 397] width 107 height 19
click at [119, 400] on input "Master's Student(s)" at bounding box center [125, 394] width 12 height 12
radio input "true"
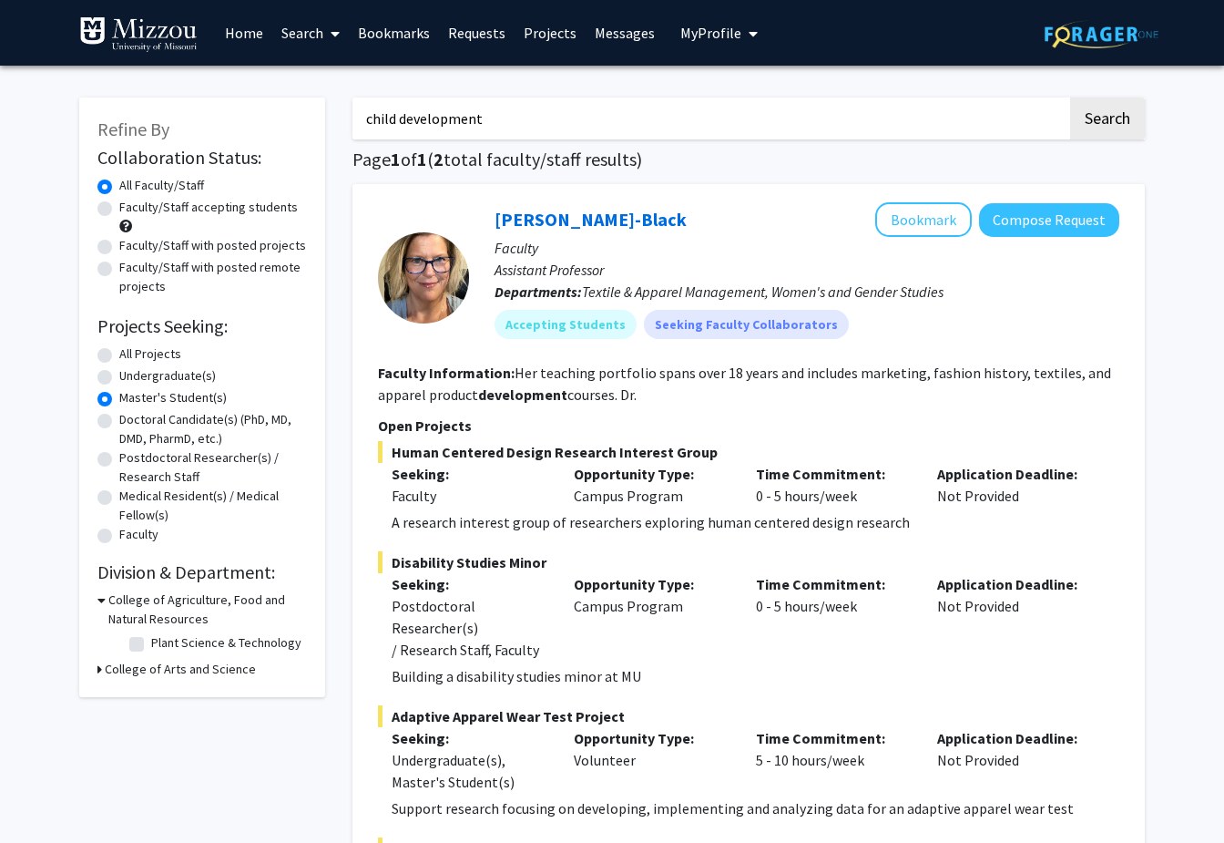
click at [107, 431] on div "Doctoral Candidate(s) (PhD, MD, DMD, PharmD, etc.)" at bounding box center [202, 429] width 210 height 38
click at [119, 426] on label "Doctoral Candidate(s) (PhD, MD, DMD, PharmD, etc.)" at bounding box center [213, 429] width 188 height 38
click at [119, 422] on input "Doctoral Candidate(s) (PhD, MD, DMD, PharmD, etc.)" at bounding box center [125, 416] width 12 height 12
radio input "true"
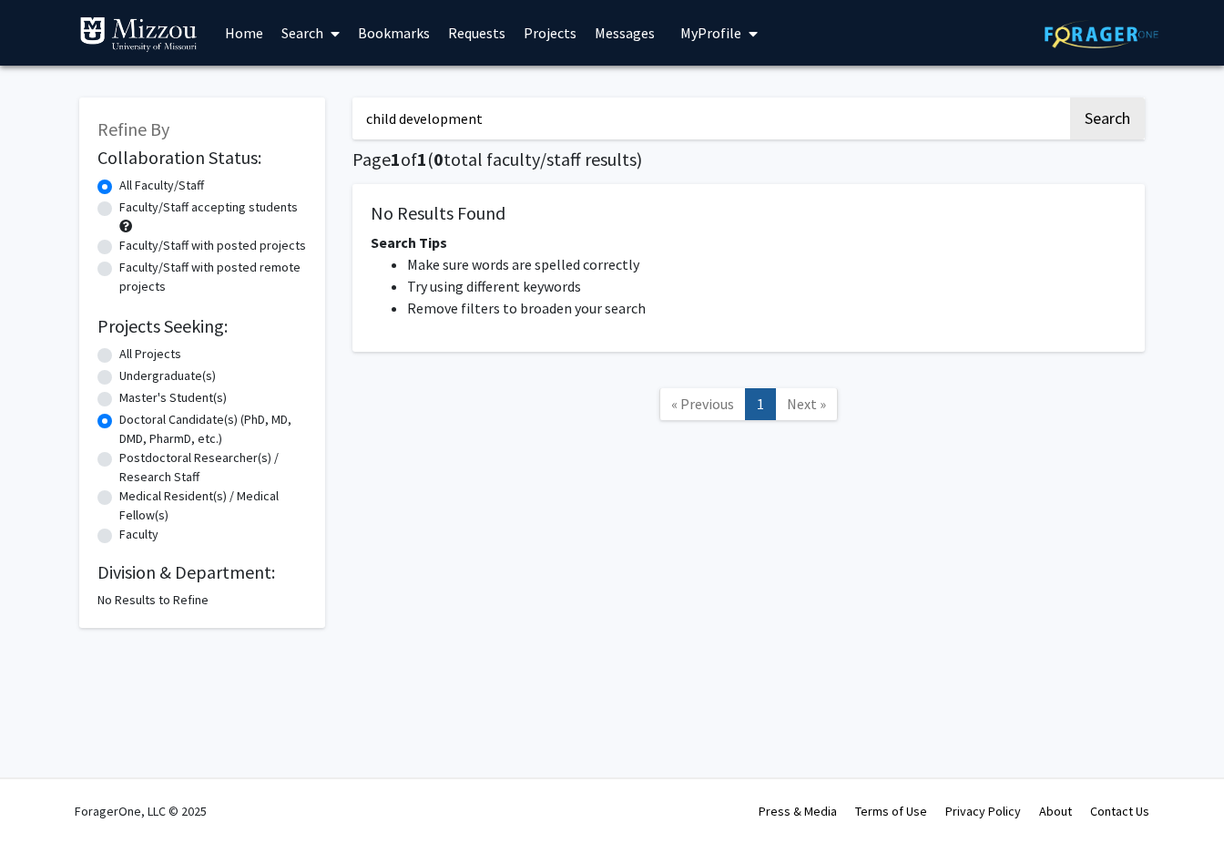
click at [119, 358] on label "All Projects" at bounding box center [150, 353] width 62 height 19
click at [119, 356] on input "All Projects" at bounding box center [125, 350] width 12 height 12
radio input "true"
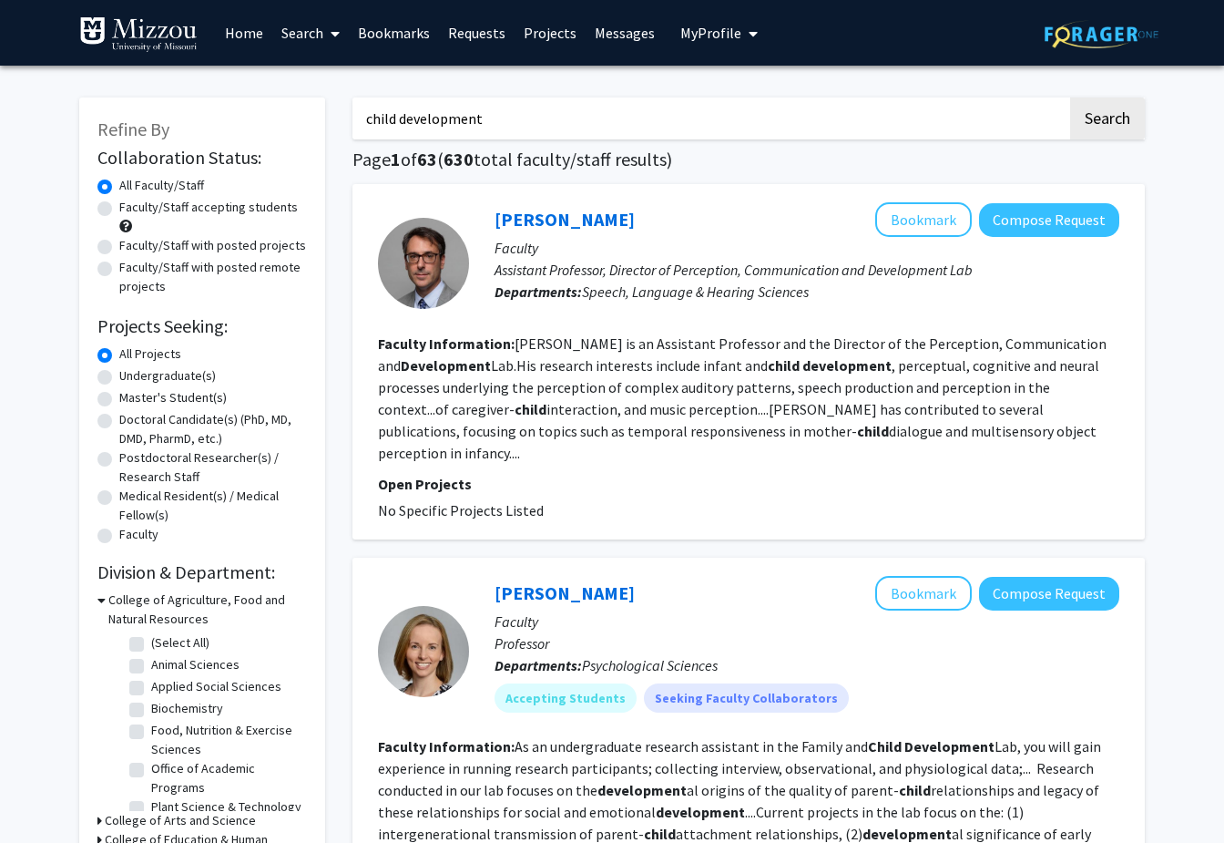
click at [119, 204] on label "Faculty/Staff accepting students" at bounding box center [208, 207] width 179 height 19
click at [119, 204] on input "Faculty/Staff accepting students" at bounding box center [125, 204] width 12 height 12
radio input "true"
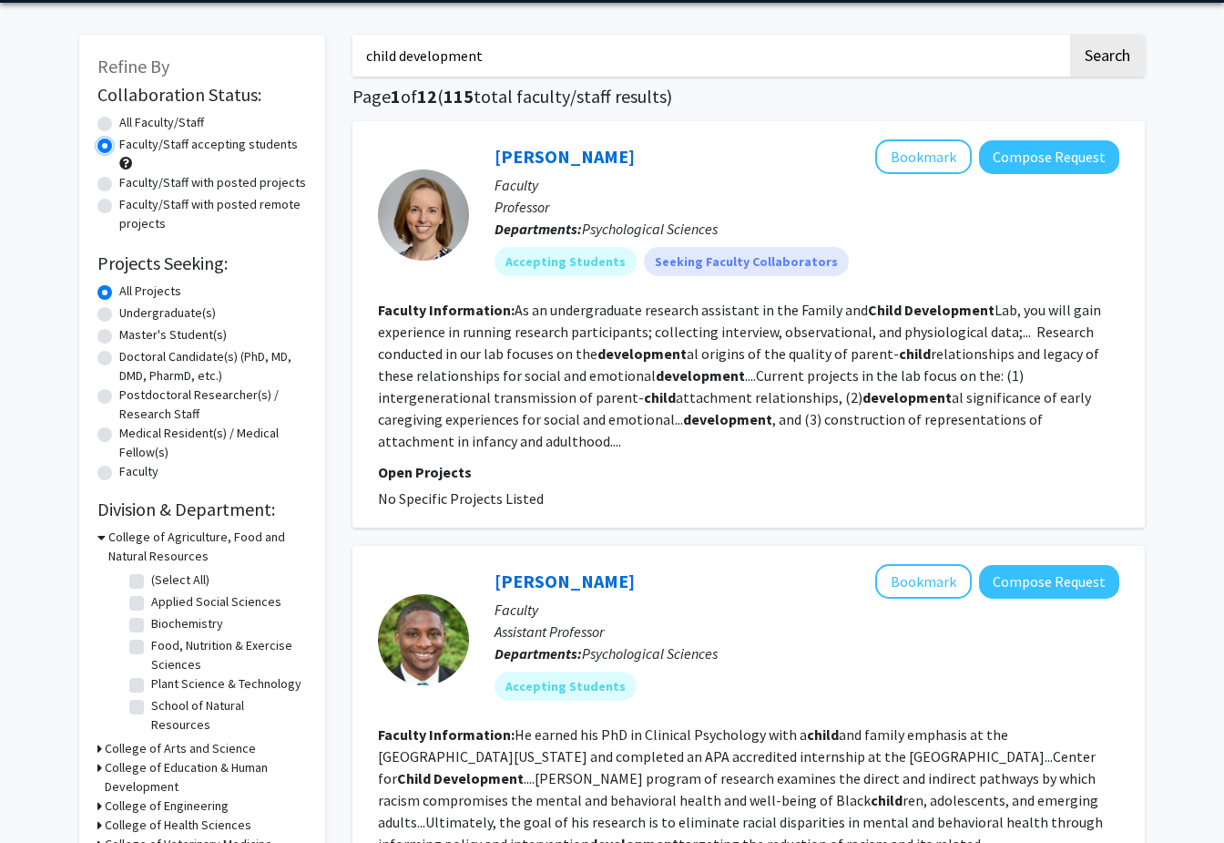
scroll to position [36, 0]
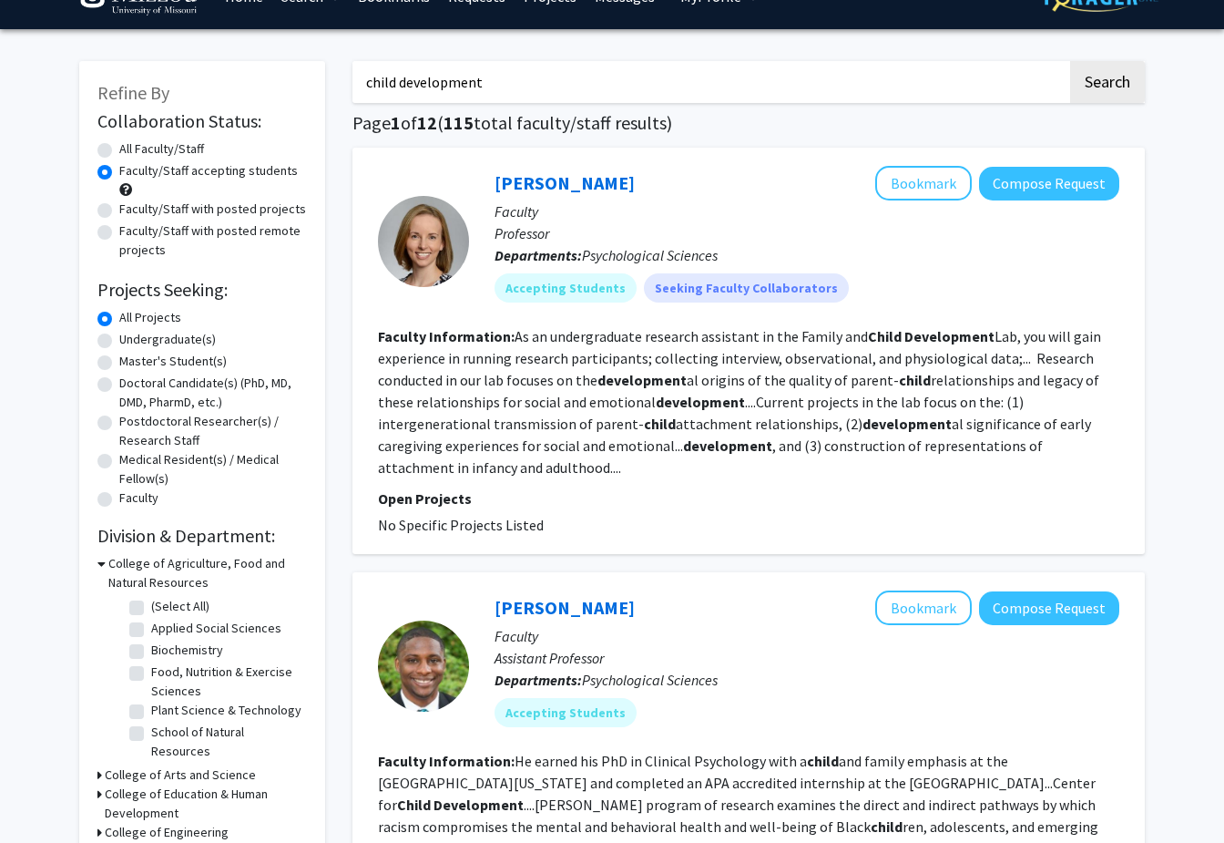
click at [119, 208] on label "Faculty/Staff with posted projects" at bounding box center [212, 208] width 187 height 19
click at [119, 208] on input "Faculty/Staff with posted projects" at bounding box center [125, 205] width 12 height 12
radio input "true"
